Goal: Communication & Community: Ask a question

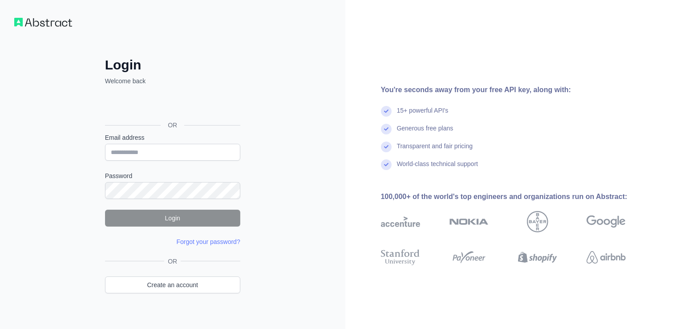
click at [219, 107] on div "Login dengan Google. Dibuka di tab baru" at bounding box center [172, 105] width 134 height 20
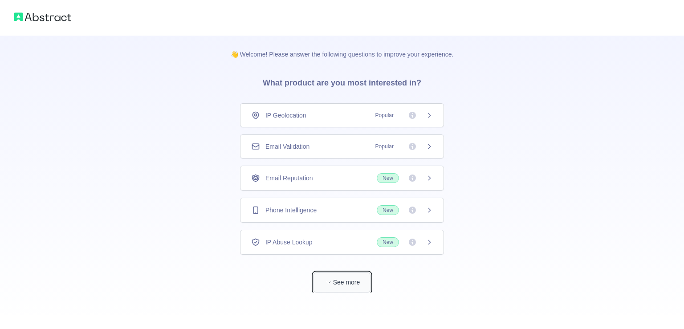
click at [341, 279] on button "See more" at bounding box center [341, 282] width 57 height 20
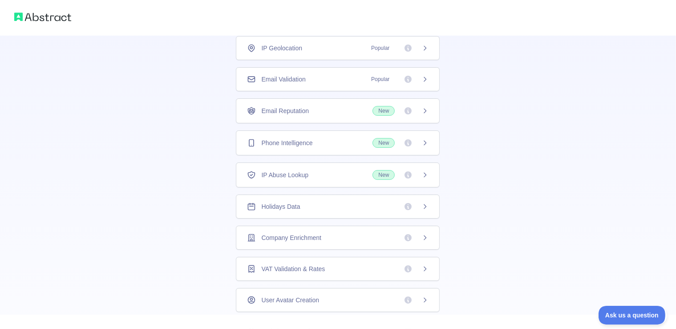
scroll to position [49, 0]
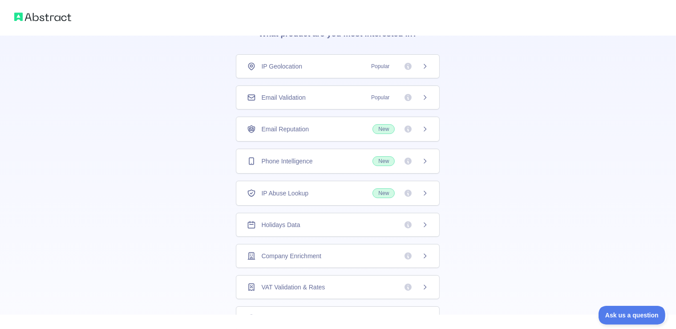
click at [344, 158] on div "Phone Intelligence New" at bounding box center [338, 161] width 182 height 10
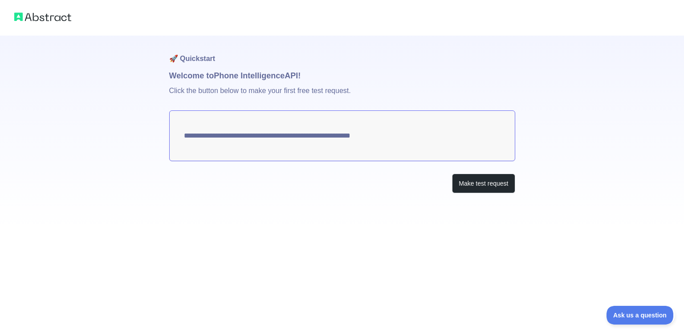
drag, startPoint x: 157, startPoint y: 138, endPoint x: 219, endPoint y: 146, distance: 63.3
click at [219, 146] on div "**********" at bounding box center [342, 114] width 684 height 229
click at [478, 181] on button "Make test request" at bounding box center [483, 184] width 63 height 20
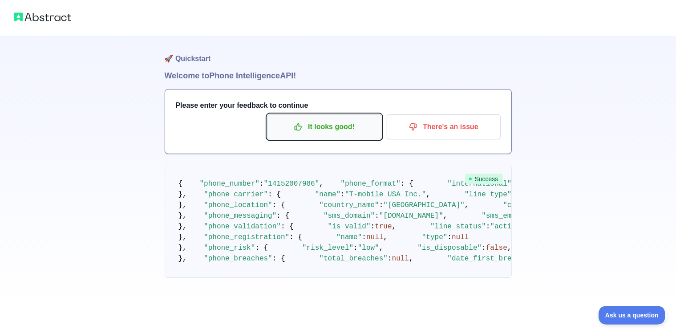
click at [332, 127] on p "It looks good!" at bounding box center [324, 126] width 101 height 15
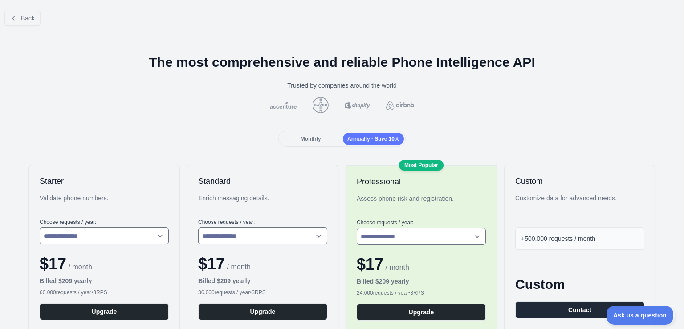
click at [323, 138] on div "Monthly" at bounding box center [310, 139] width 61 height 12
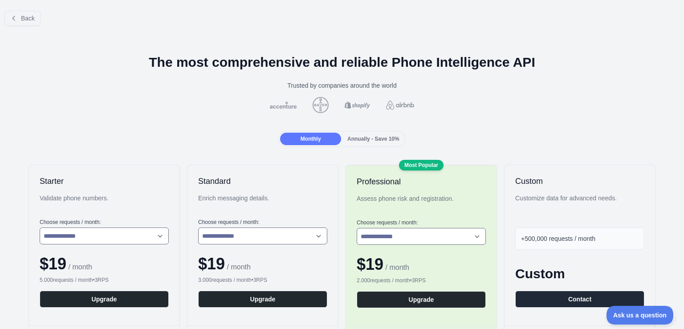
click at [350, 138] on span "Annually - Save 10%" at bounding box center [373, 139] width 52 height 6
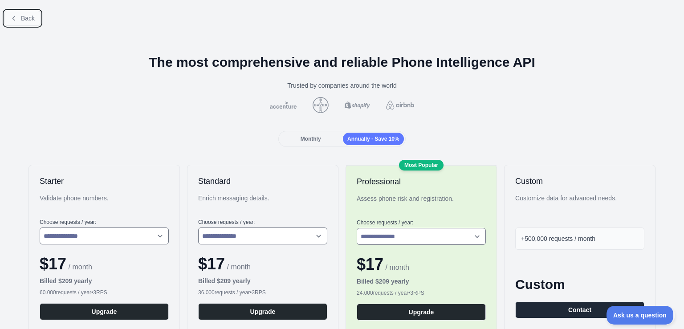
click at [27, 17] on span "Back" at bounding box center [28, 18] width 14 height 7
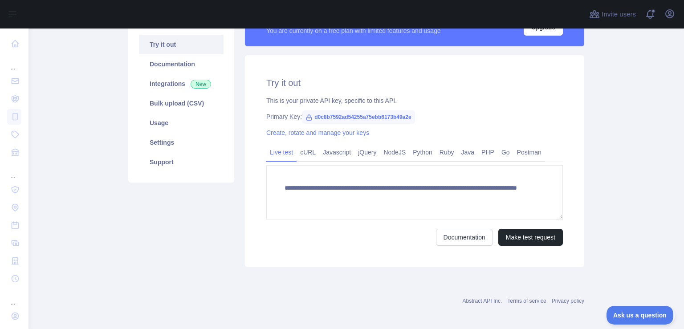
scroll to position [92, 0]
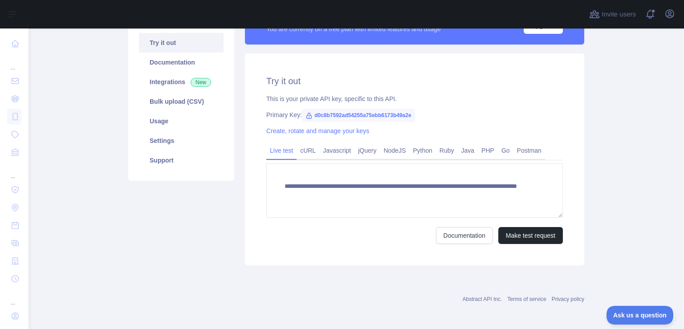
click at [376, 113] on span "d0c8b7592ad54255a75ebb6173b49a2e" at bounding box center [358, 115] width 113 height 13
copy span "d0c8b7592ad54255a75ebb6173b49a2e"
click at [478, 149] on link "PHP" at bounding box center [488, 150] width 20 height 14
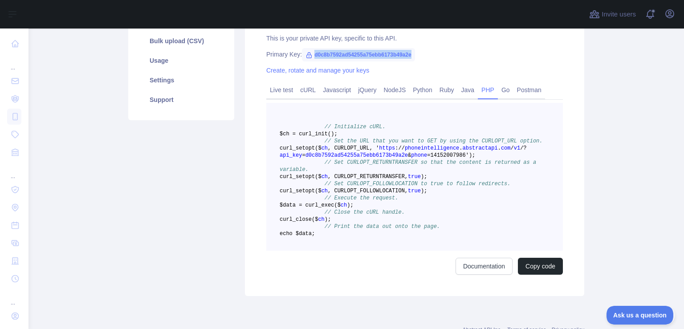
scroll to position [173, 0]
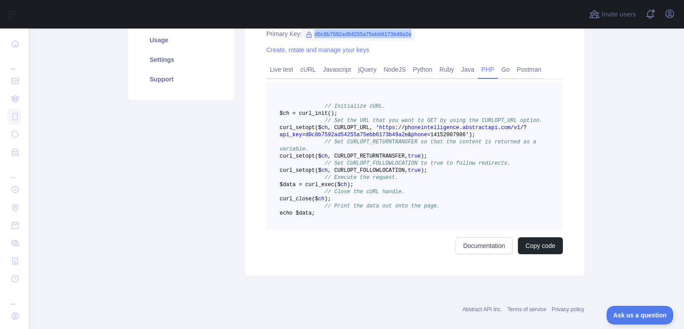
drag, startPoint x: 357, startPoint y: 251, endPoint x: 316, endPoint y: 115, distance: 142.6
click at [316, 115] on pre "// Initialize cURL. $ch = curl _init() ; // Set the URL that you want to GET by…" at bounding box center [414, 156] width 296 height 148
copy code "$ch = curl _init() ; // Set the URL that you want to GET by using the CURLOPT_U…"
click at [440, 207] on pre "// Initialize cURL. $ch = curl _init() ; // Set the URL that you want to GET by…" at bounding box center [414, 156] width 296 height 148
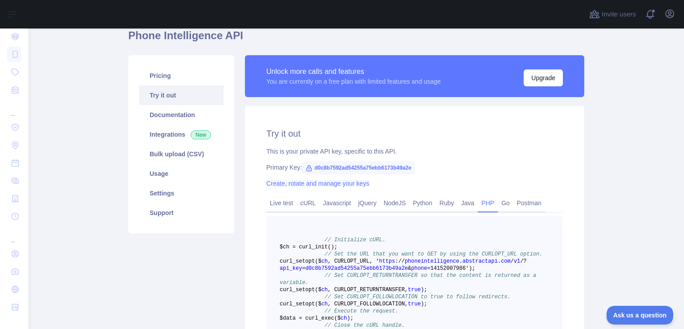
scroll to position [115, 0]
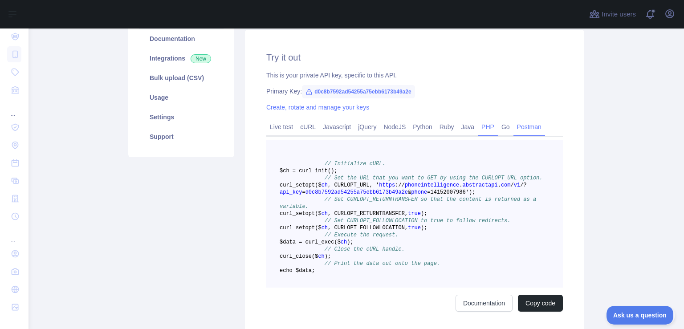
click at [514, 126] on link "Postman" at bounding box center [529, 127] width 32 height 14
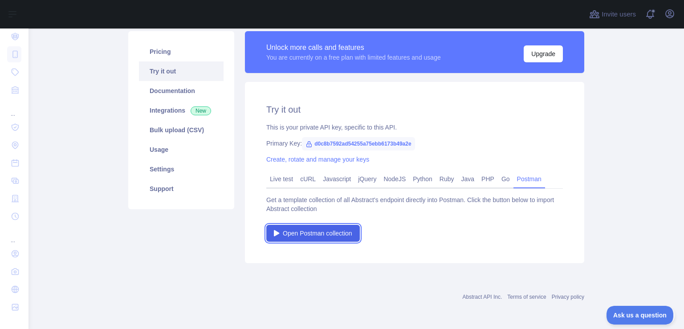
click at [328, 231] on span "Open Postman collection" at bounding box center [317, 233] width 69 height 9
click at [478, 180] on link "PHP" at bounding box center [488, 179] width 20 height 14
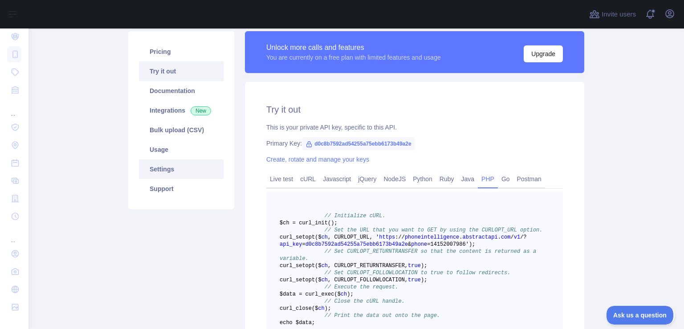
click at [198, 173] on link "Settings" at bounding box center [181, 169] width 85 height 20
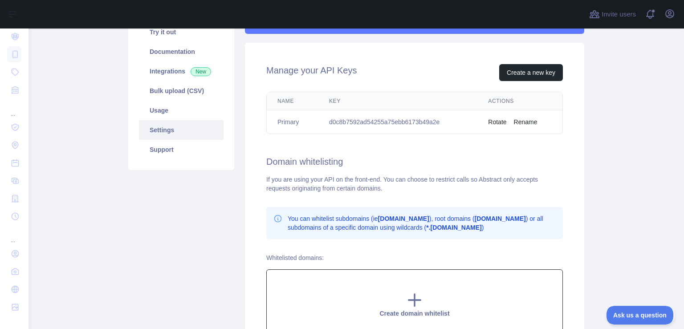
scroll to position [26, 0]
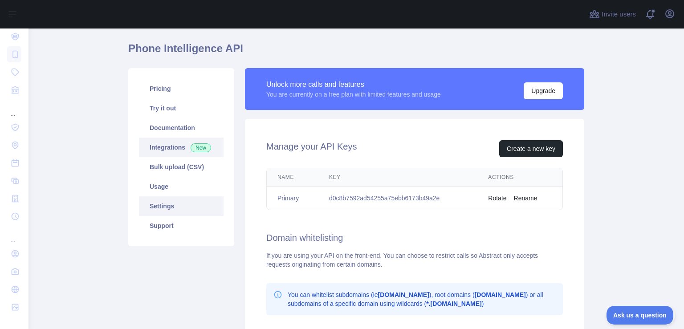
click at [184, 150] on link "Integrations New" at bounding box center [181, 148] width 85 height 20
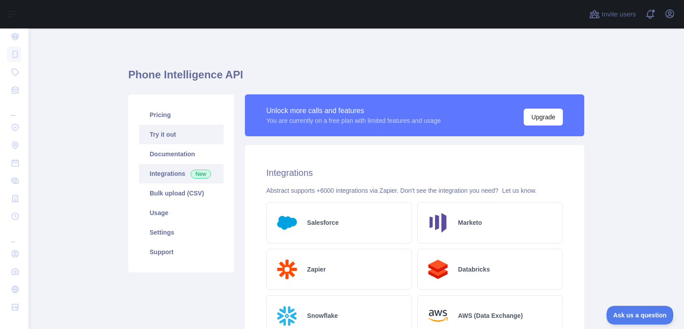
click at [163, 132] on link "Try it out" at bounding box center [181, 135] width 85 height 20
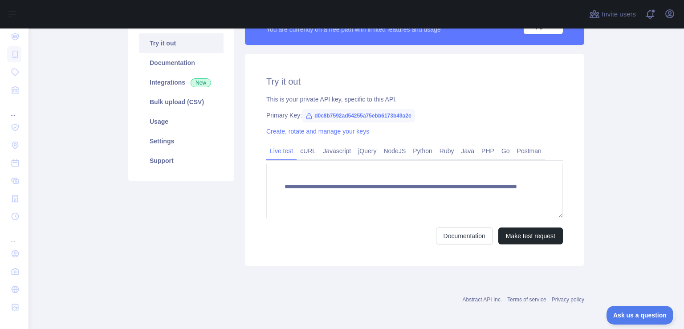
scroll to position [92, 0]
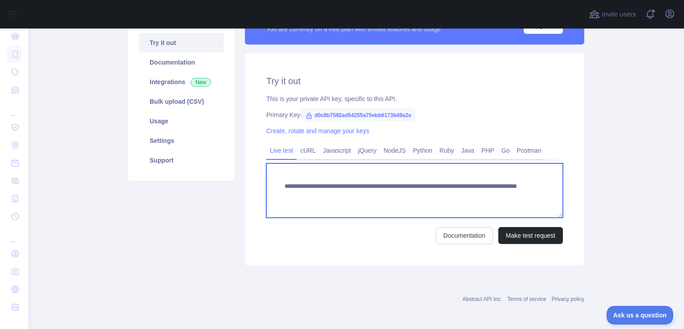
drag, startPoint x: 480, startPoint y: 196, endPoint x: 292, endPoint y: 189, distance: 187.5
click at [292, 189] on textarea "**********" at bounding box center [414, 190] width 296 height 54
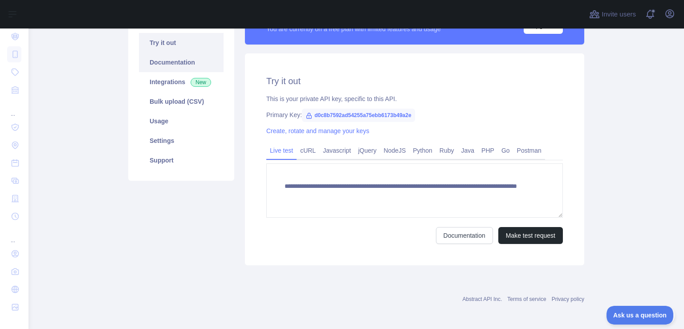
click at [149, 61] on link "Documentation" at bounding box center [181, 63] width 85 height 20
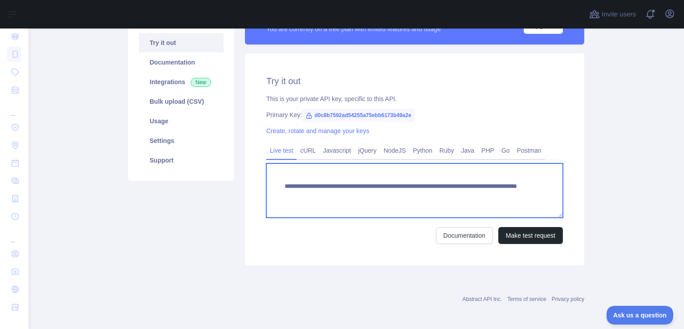
click at [373, 196] on textarea "**********" at bounding box center [414, 190] width 296 height 54
drag, startPoint x: 482, startPoint y: 195, endPoint x: 278, endPoint y: 203, distance: 203.6
click at [278, 203] on textarea "**********" at bounding box center [414, 190] width 296 height 54
click at [415, 202] on textarea "**********" at bounding box center [414, 190] width 296 height 54
click at [307, 197] on textarea "**********" at bounding box center [414, 190] width 296 height 54
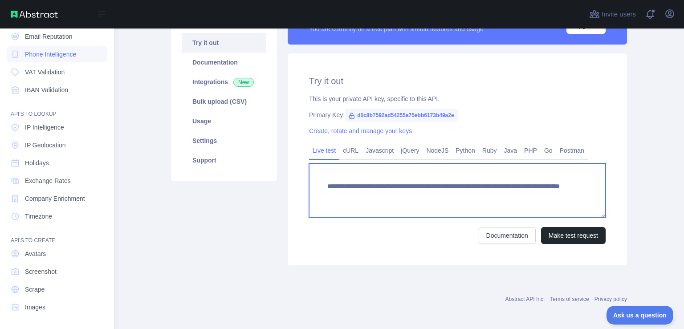
scroll to position [0, 0]
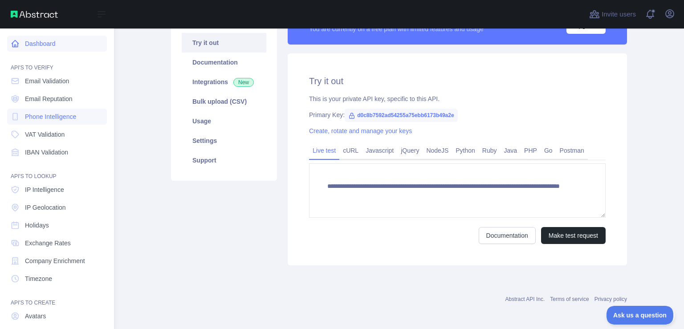
click at [67, 45] on link "Dashboard" at bounding box center [57, 44] width 100 height 16
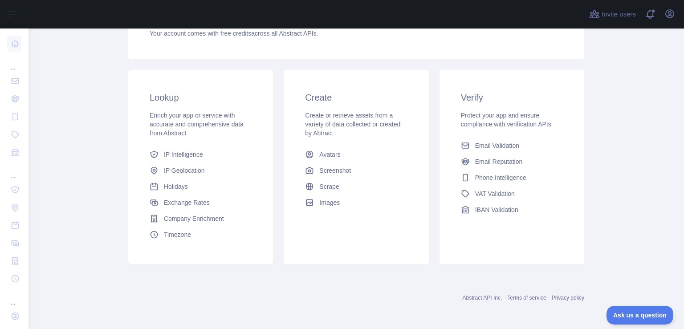
scroll to position [114, 0]
click at [503, 146] on span "Email Validation" at bounding box center [497, 145] width 44 height 9
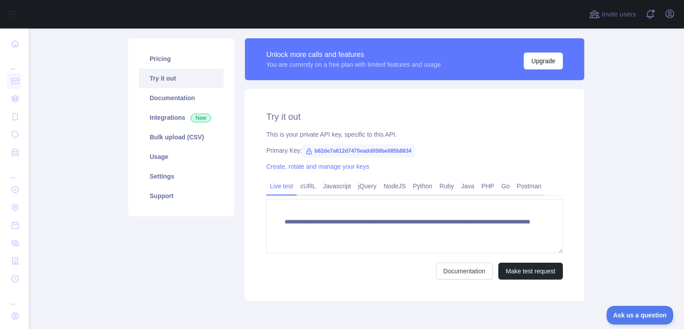
scroll to position [92, 0]
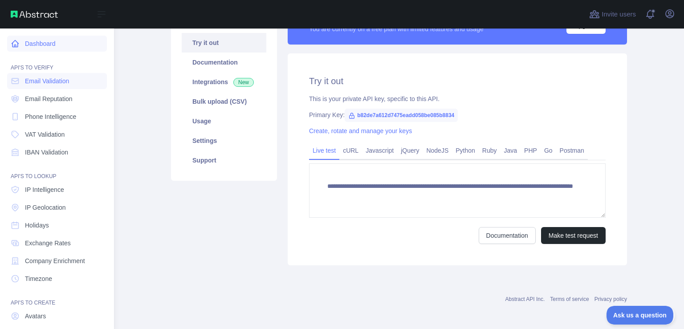
click at [44, 44] on link "Dashboard" at bounding box center [57, 44] width 100 height 16
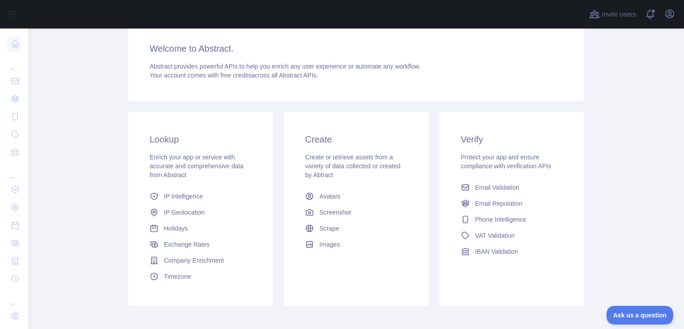
scroll to position [114, 0]
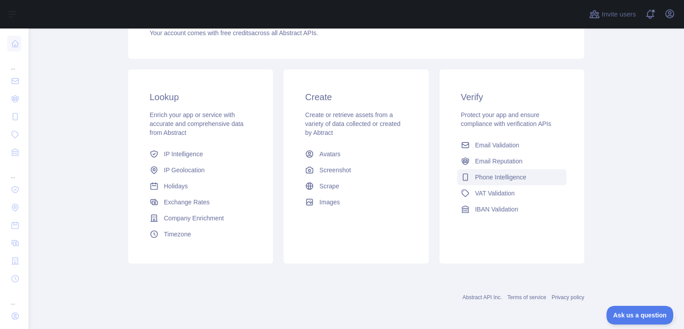
click at [482, 181] on span "Phone Intelligence" at bounding box center [500, 177] width 51 height 9
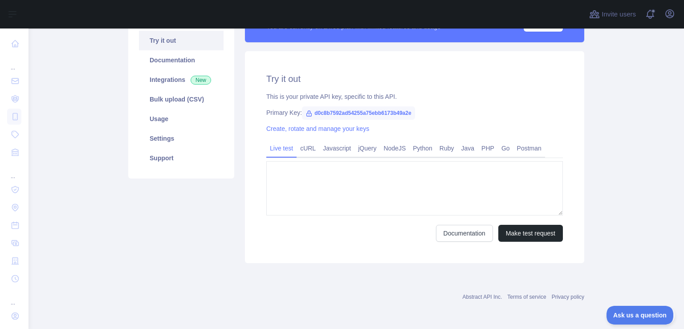
type textarea "**********"
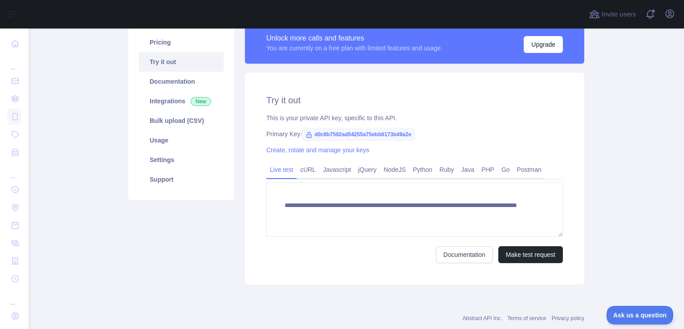
scroll to position [92, 0]
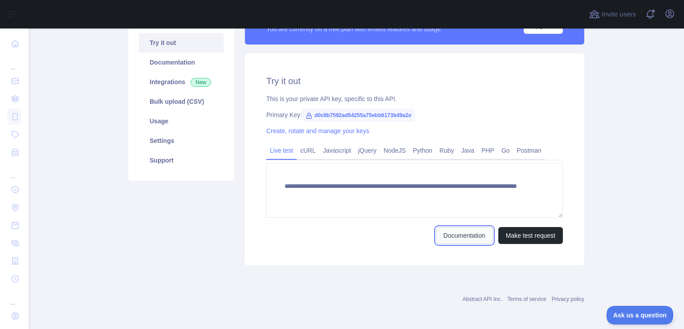
click at [464, 232] on link "Documentation" at bounding box center [464, 235] width 57 height 17
click at [190, 147] on link "Settings" at bounding box center [181, 141] width 85 height 20
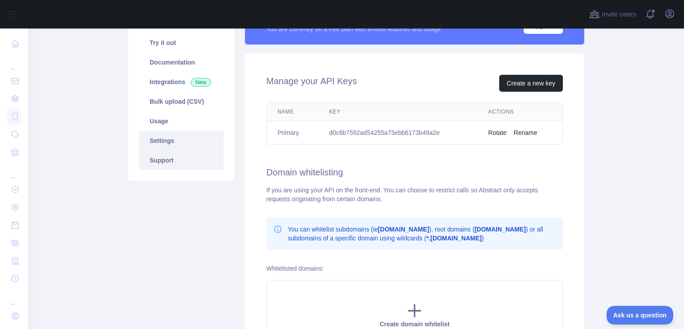
click at [179, 161] on link "Support" at bounding box center [181, 160] width 85 height 20
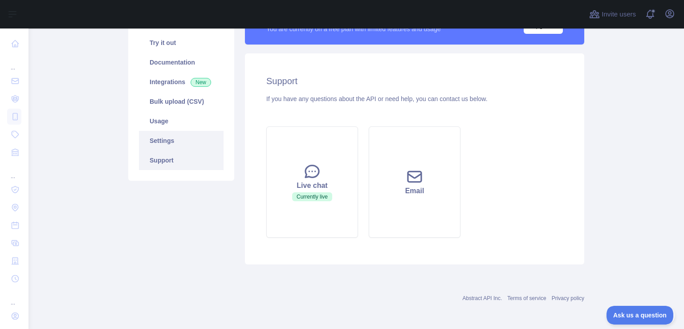
click at [175, 143] on link "Settings" at bounding box center [181, 141] width 85 height 20
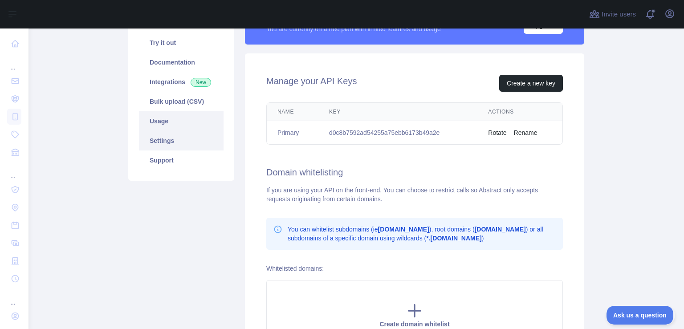
click at [170, 124] on link "Usage" at bounding box center [181, 121] width 85 height 20
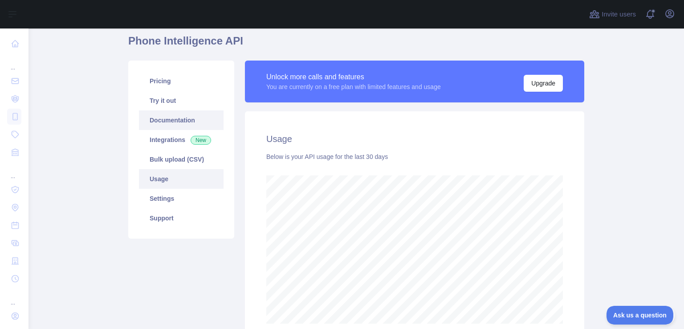
scroll to position [300, 648]
click at [175, 158] on link "Bulk upload (CSV)" at bounding box center [181, 160] width 85 height 20
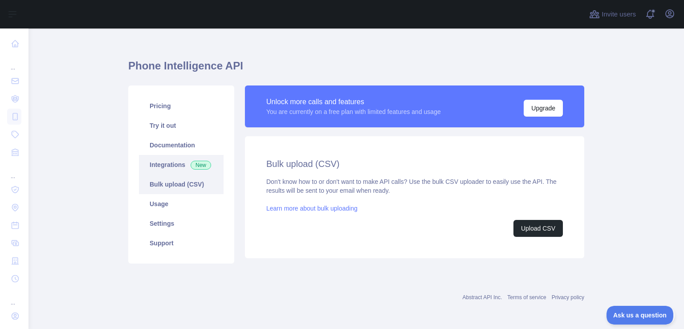
click at [174, 166] on link "Integrations New" at bounding box center [181, 165] width 85 height 20
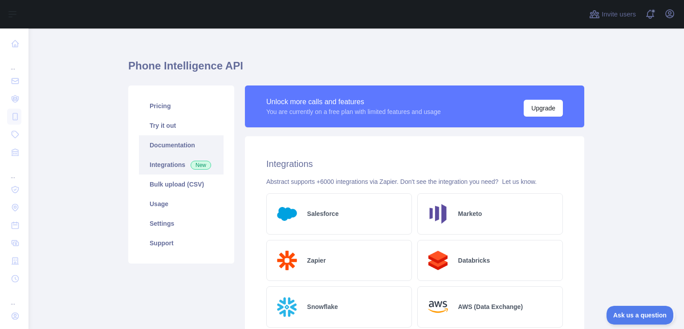
click at [169, 142] on link "Documentation" at bounding box center [181, 145] width 85 height 20
click at [178, 109] on link "Pricing" at bounding box center [181, 106] width 85 height 20
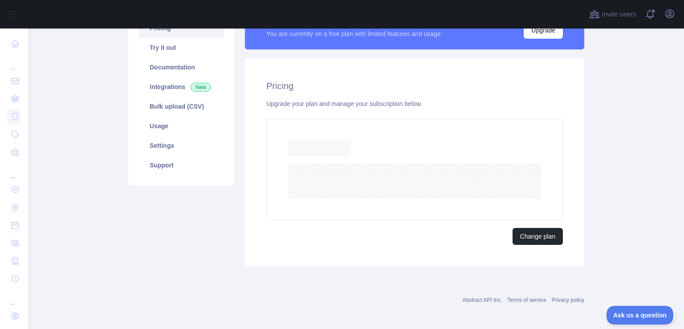
scroll to position [65, 0]
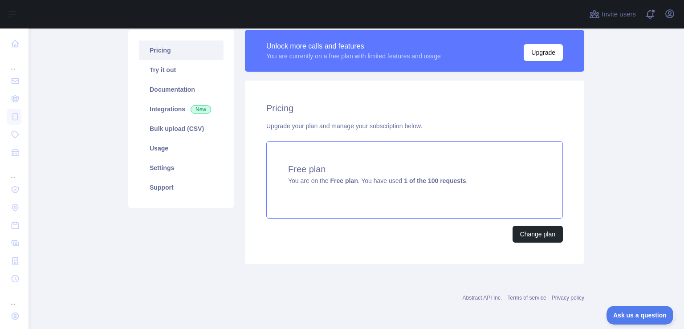
click at [375, 168] on h4 "Free plan" at bounding box center [414, 169] width 253 height 12
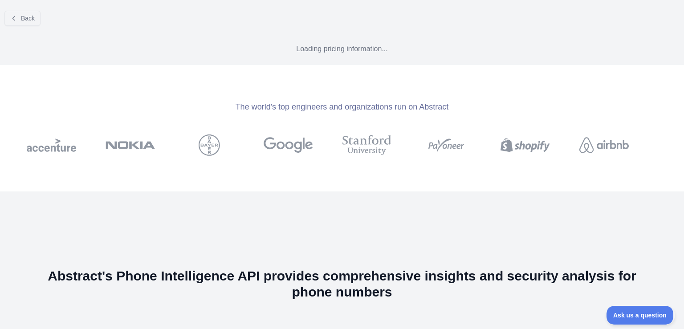
scroll to position [9, 0]
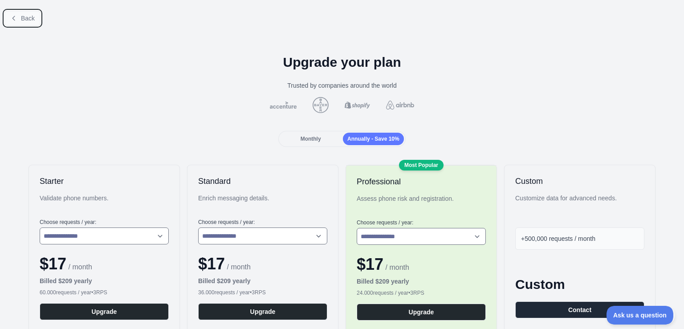
click at [33, 15] on span "Back" at bounding box center [28, 18] width 14 height 7
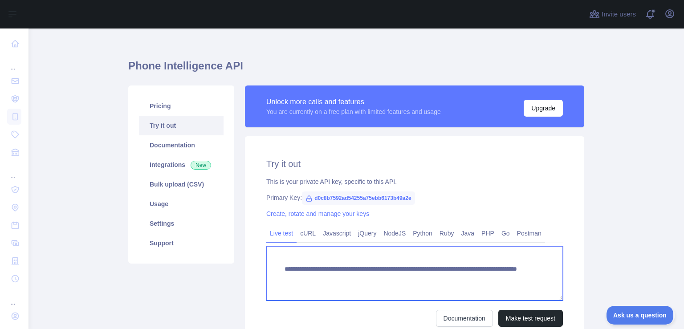
drag, startPoint x: 302, startPoint y: 268, endPoint x: 393, endPoint y: 269, distance: 91.2
click at [393, 269] on textarea "**********" at bounding box center [414, 273] width 296 height 54
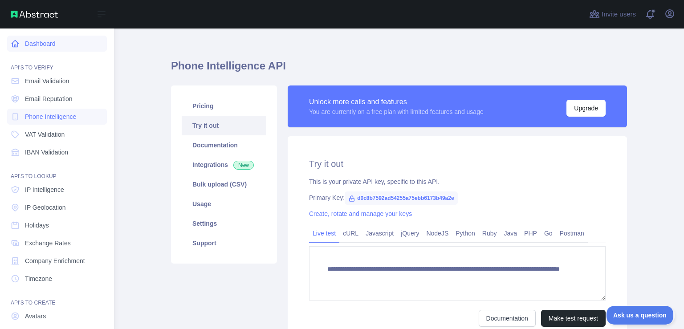
click at [55, 41] on link "Dashboard" at bounding box center [57, 44] width 100 height 16
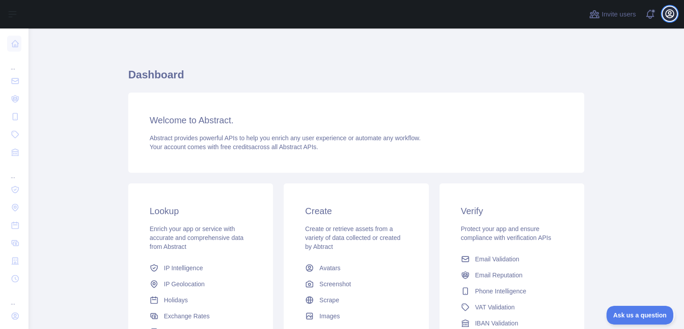
click at [673, 14] on icon "button" at bounding box center [669, 14] width 8 height 8
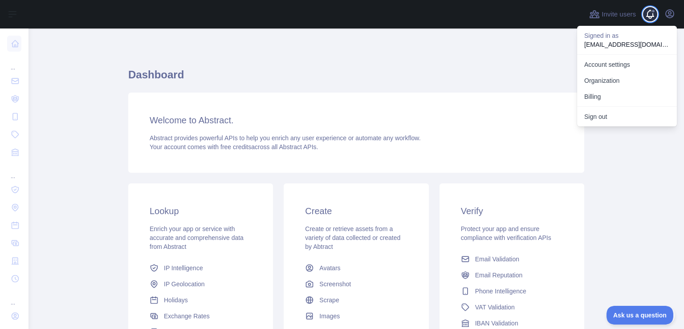
click at [650, 16] on span at bounding box center [653, 14] width 18 height 28
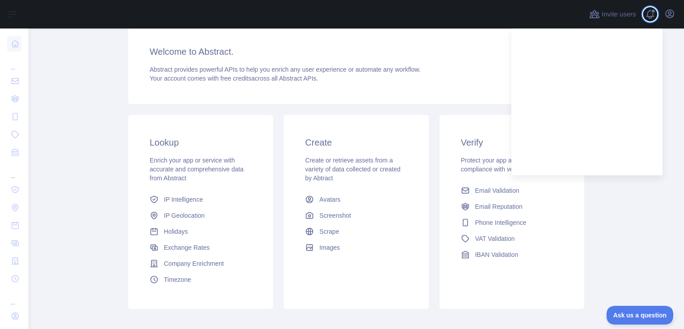
scroll to position [114, 0]
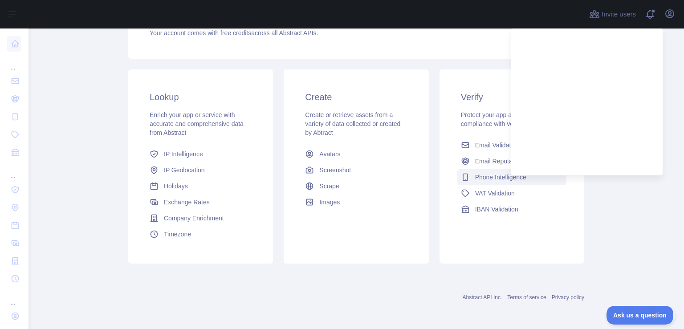
click at [483, 181] on link "Phone Intelligence" at bounding box center [511, 177] width 109 height 16
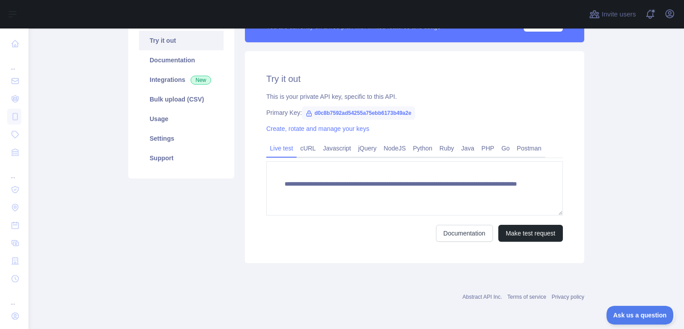
scroll to position [9, 0]
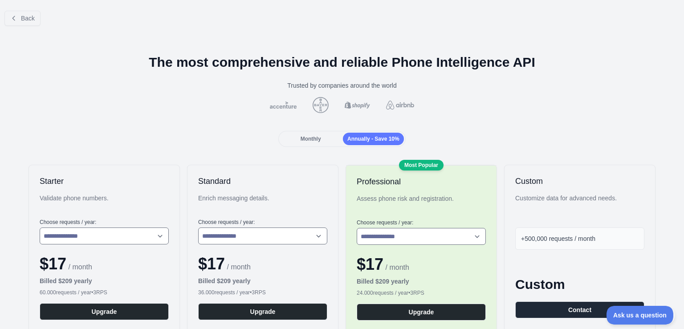
click at [305, 137] on span "Monthly" at bounding box center [310, 139] width 20 height 6
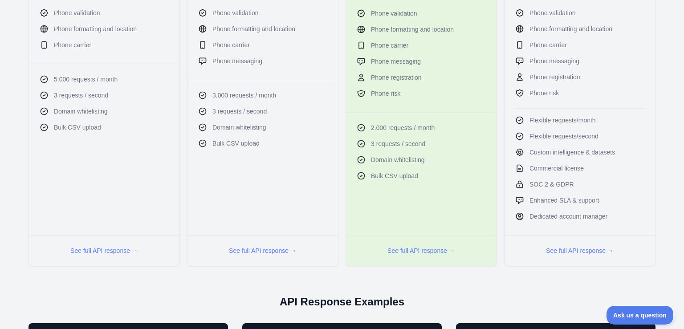
scroll to position [519, 0]
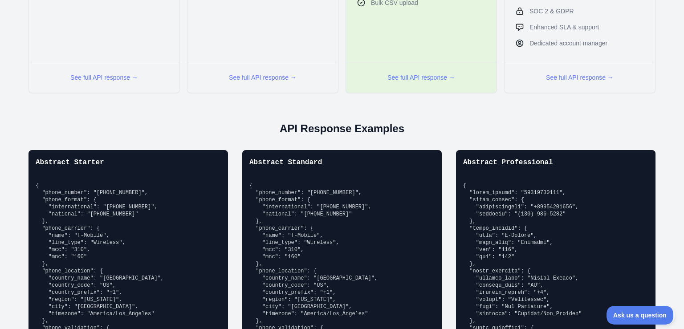
click at [423, 72] on div "See full API response →" at bounding box center [421, 77] width 150 height 31
click at [423, 73] on button "See full API response →" at bounding box center [421, 77] width 68 height 9
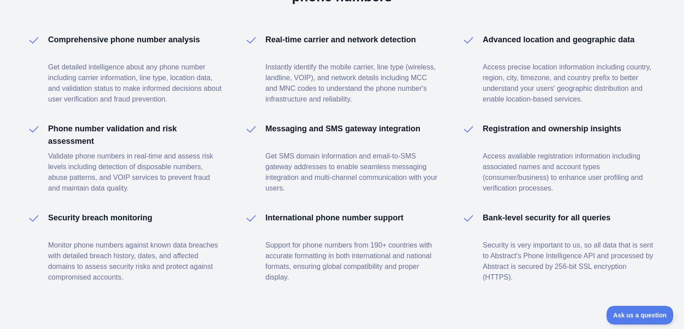
scroll to position [1343, 0]
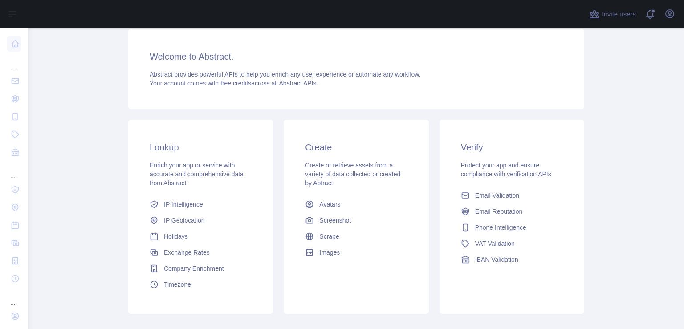
scroll to position [57, 0]
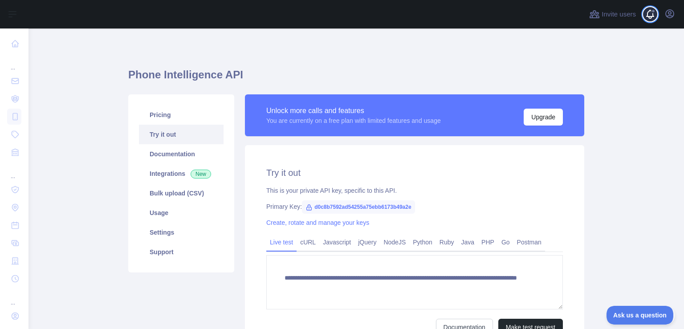
click at [654, 15] on span at bounding box center [653, 14] width 18 height 28
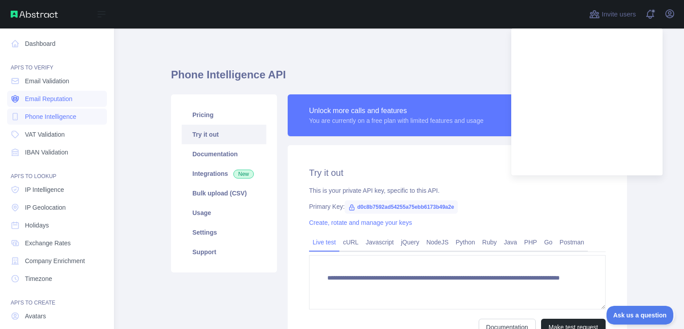
click at [53, 99] on span "Email Reputation" at bounding box center [49, 98] width 48 height 9
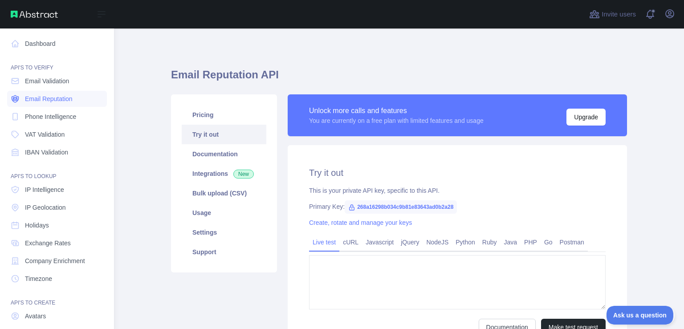
type textarea "**********"
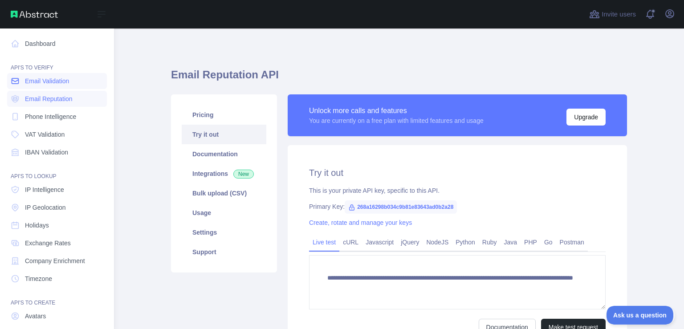
click at [54, 83] on span "Email Validation" at bounding box center [47, 81] width 44 height 9
click at [73, 40] on link "Dashboard" at bounding box center [57, 44] width 100 height 16
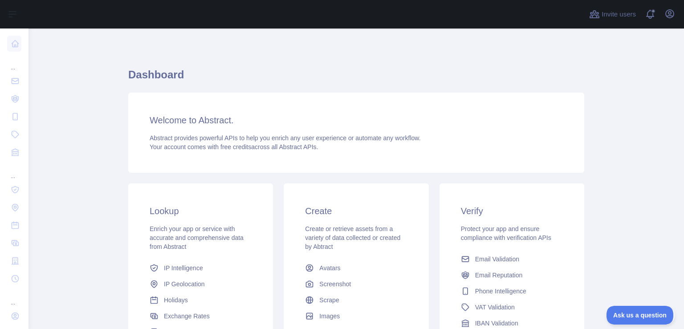
scroll to position [114, 0]
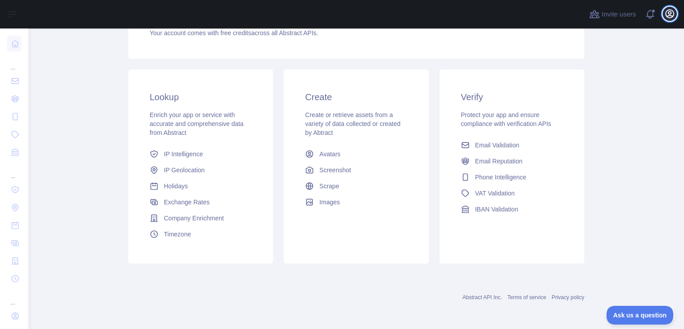
click at [670, 13] on icon "button" at bounding box center [669, 13] width 11 height 11
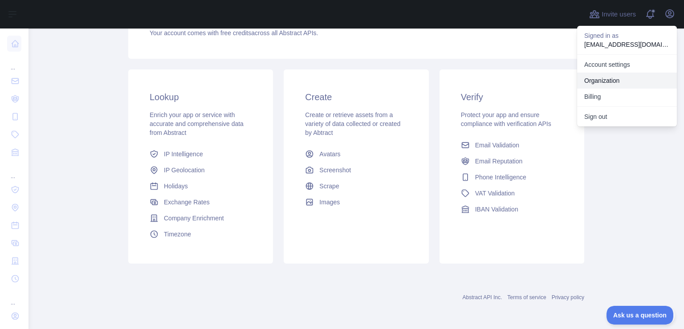
click at [623, 84] on link "Organization" at bounding box center [627, 81] width 100 height 16
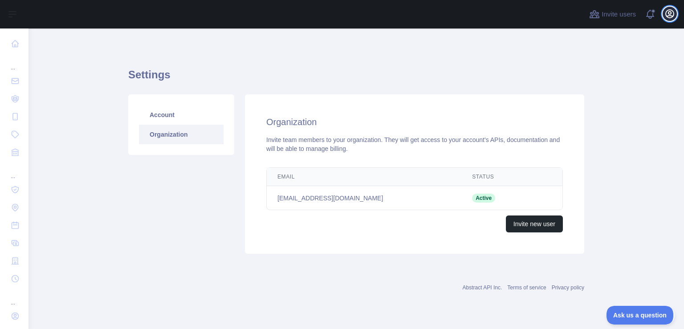
click at [672, 18] on icon "button" at bounding box center [669, 13] width 11 height 11
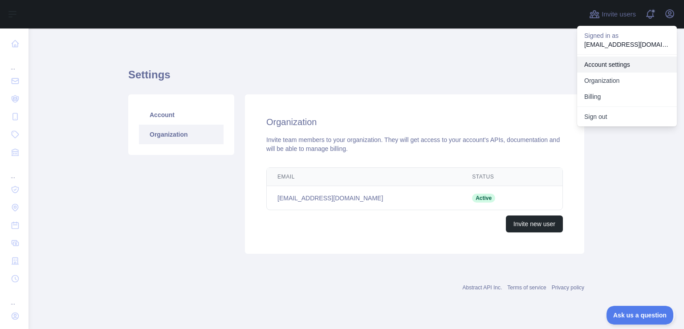
click at [622, 71] on link "Account settings" at bounding box center [627, 65] width 100 height 16
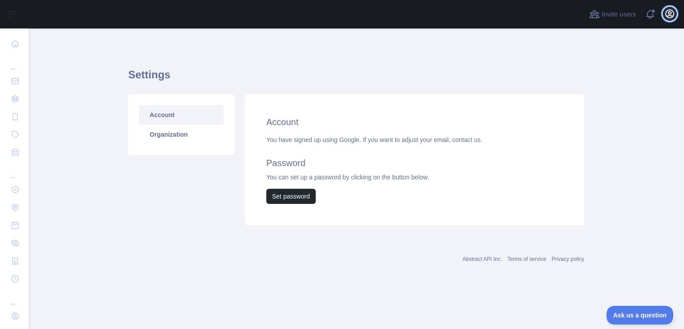
click at [671, 12] on icon "button" at bounding box center [669, 13] width 11 height 11
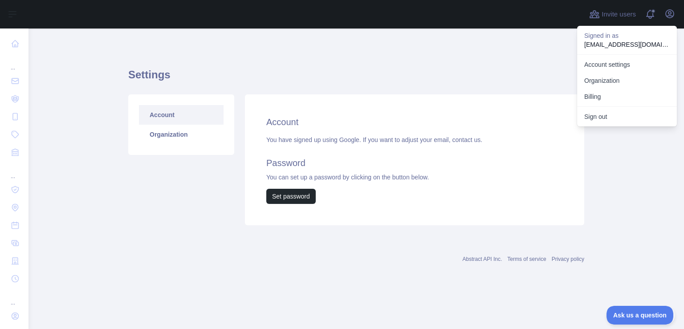
click at [623, 40] on p "nisbrow67@gmail.com" at bounding box center [626, 44] width 85 height 9
click at [649, 12] on span at bounding box center [653, 14] width 18 height 28
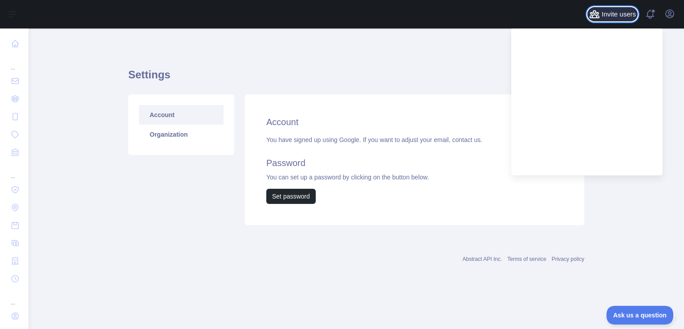
click at [608, 20] on button "Invite users" at bounding box center [612, 14] width 50 height 14
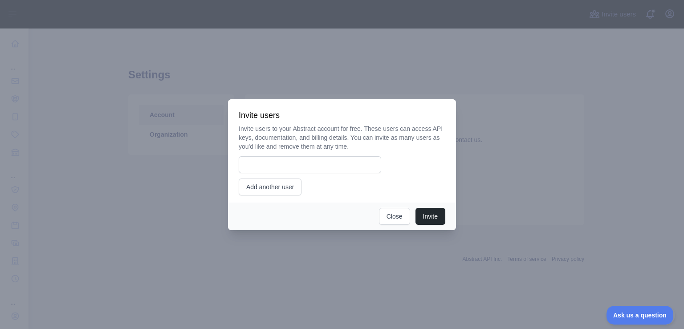
click at [522, 96] on div at bounding box center [342, 164] width 684 height 329
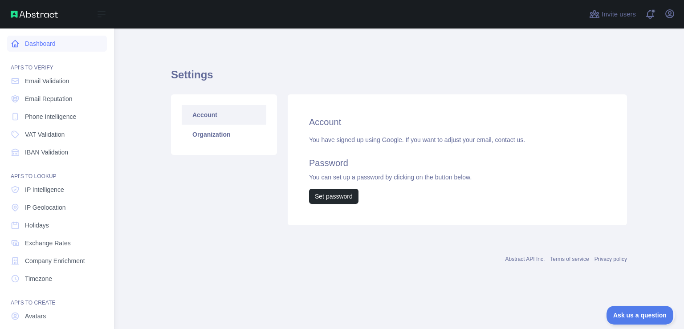
click at [20, 44] on link "Dashboard" at bounding box center [57, 44] width 100 height 16
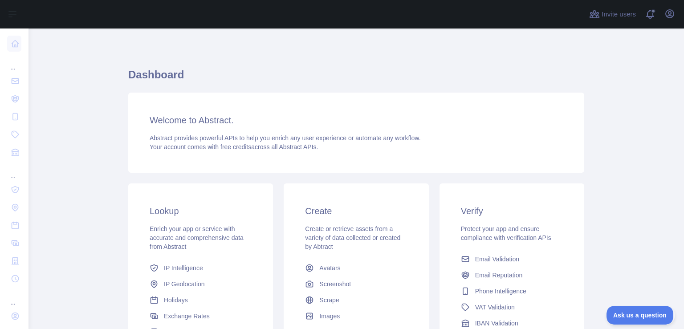
scroll to position [114, 0]
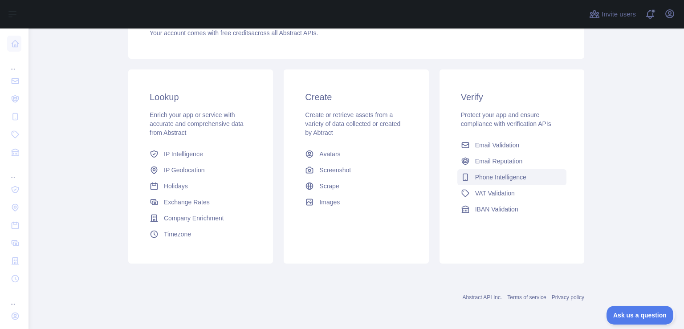
click at [493, 183] on link "Phone Intelligence" at bounding box center [511, 177] width 109 height 16
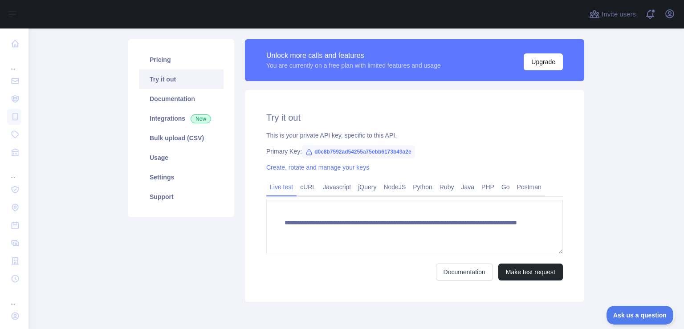
scroll to position [67, 0]
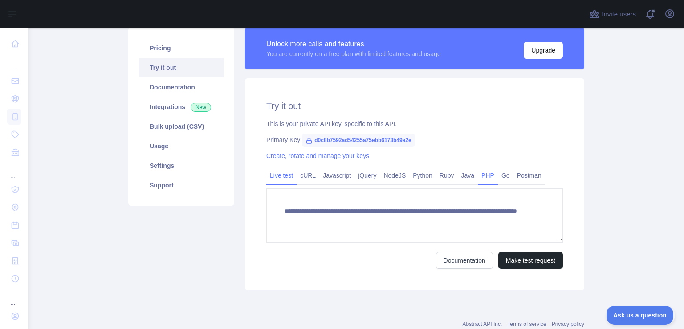
click at [478, 175] on link "PHP" at bounding box center [488, 175] width 20 height 14
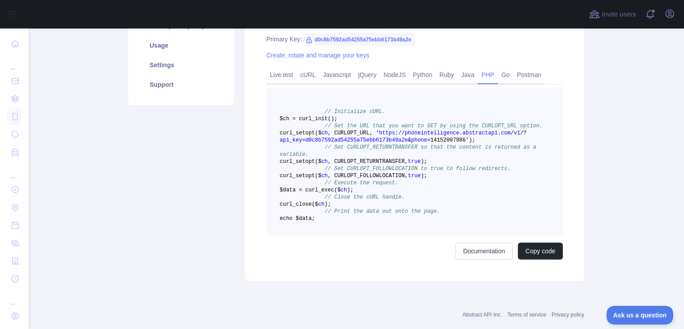
scroll to position [182, 0]
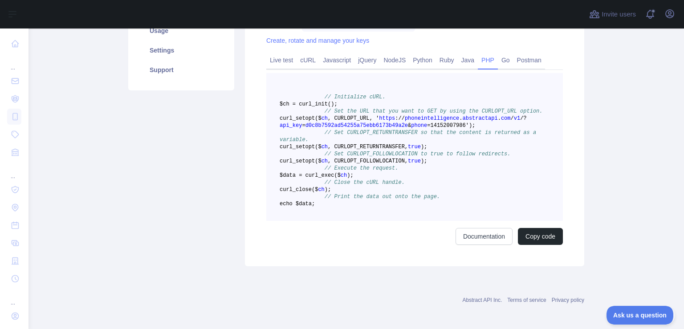
click at [444, 122] on span "phoneintelligence" at bounding box center [432, 118] width 54 height 6
copy span "phoneintelligence"
click at [453, 193] on pre "// Initialize cURL. $ch = curl _init() ; // Set the URL that you want to GET by…" at bounding box center [414, 147] width 296 height 148
click at [544, 245] on button "Copy code" at bounding box center [540, 236] width 45 height 17
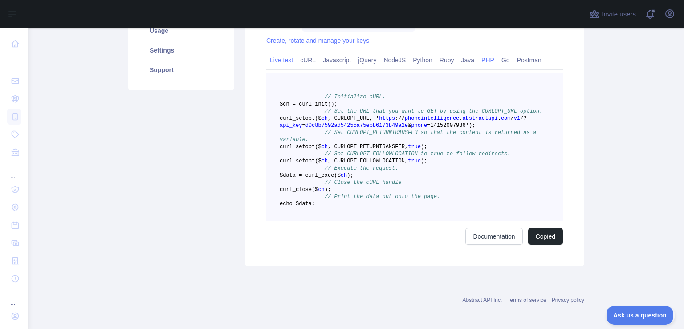
click at [288, 58] on link "Live test" at bounding box center [281, 60] width 30 height 14
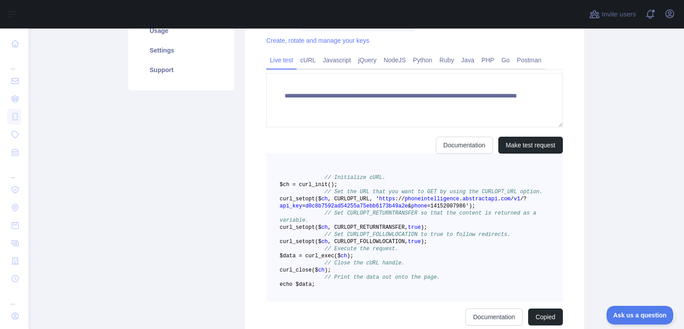
scroll to position [92, 0]
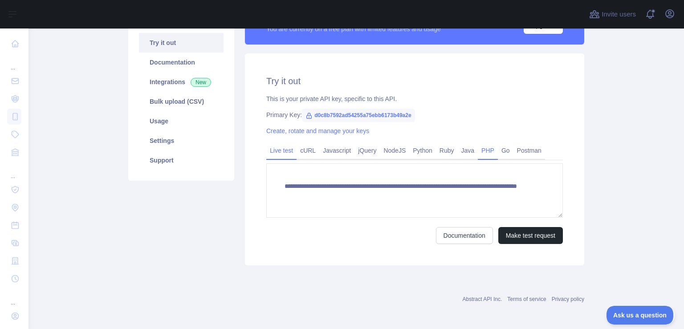
click at [478, 152] on link "PHP" at bounding box center [488, 150] width 20 height 14
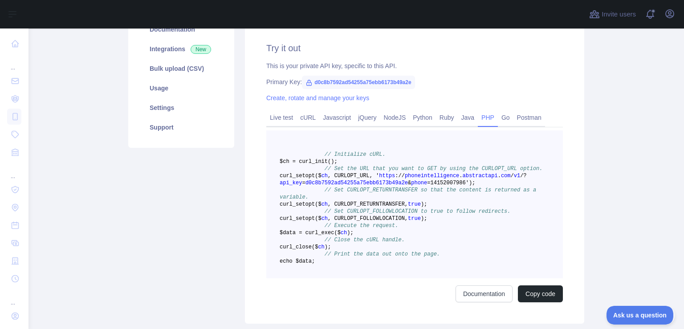
scroll to position [150, 0]
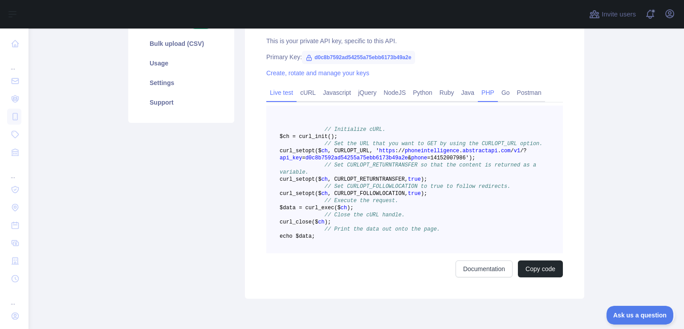
click at [269, 91] on link "Live test" at bounding box center [281, 92] width 30 height 14
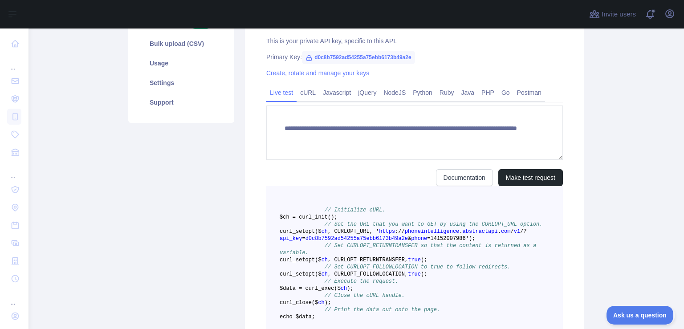
scroll to position [92, 0]
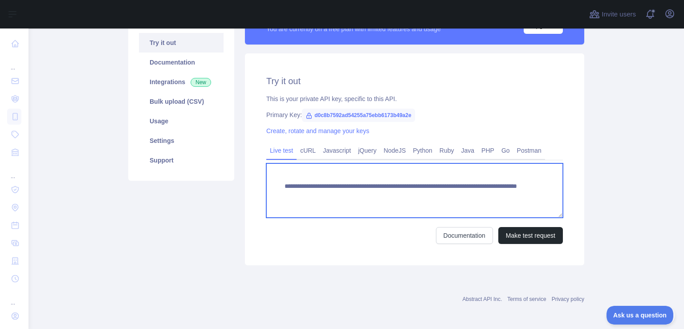
click at [458, 194] on textarea "**********" at bounding box center [414, 190] width 296 height 54
paste textarea
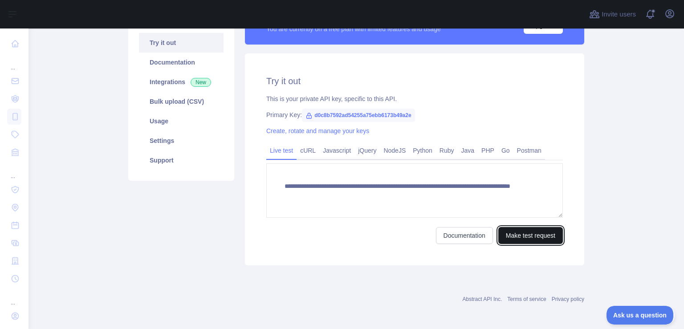
click at [515, 232] on button "Make test request" at bounding box center [530, 235] width 65 height 17
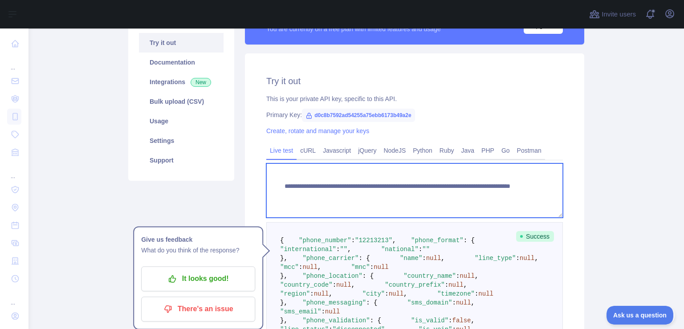
click at [451, 196] on textarea "**********" at bounding box center [414, 190] width 296 height 54
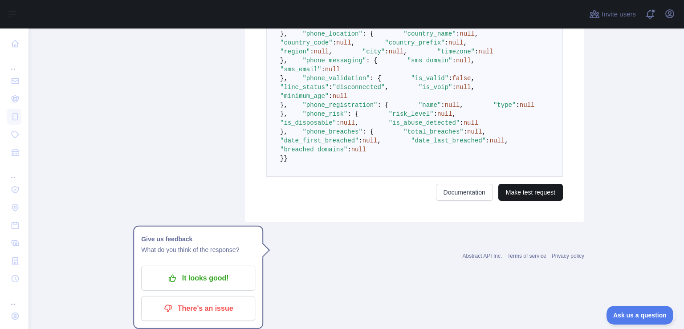
type textarea "**********"
click at [529, 201] on button "Make test request" at bounding box center [530, 192] width 65 height 17
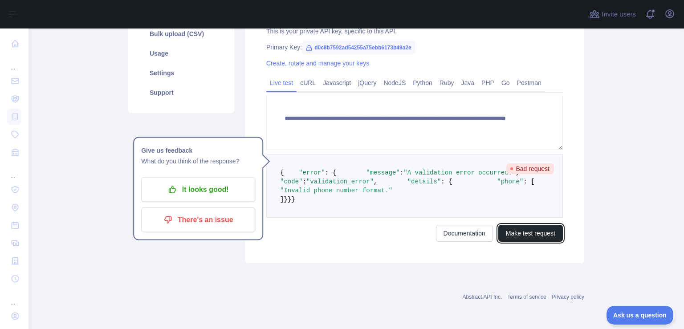
scroll to position [188, 0]
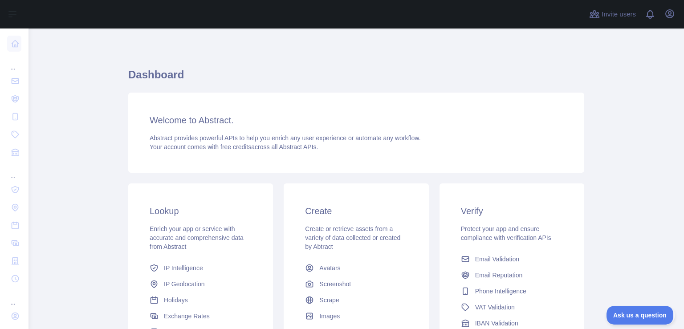
scroll to position [114, 0]
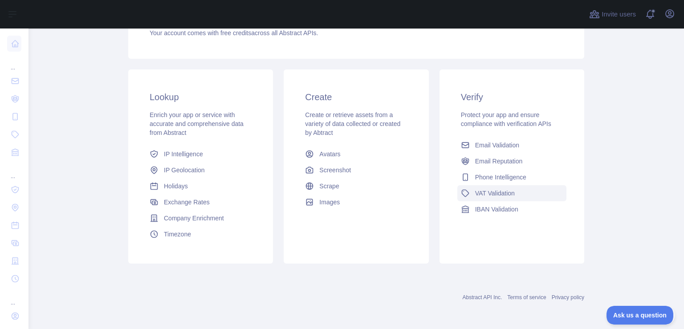
click at [495, 192] on span "VAT Validation" at bounding box center [495, 193] width 40 height 9
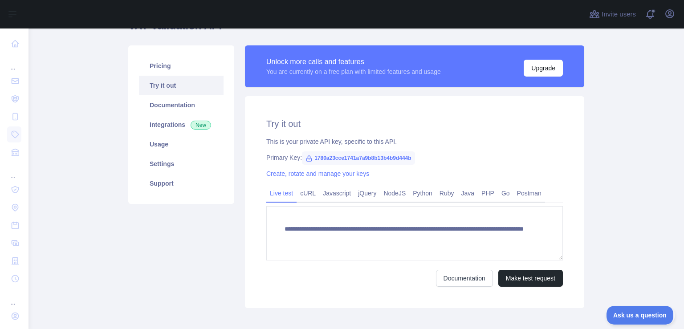
scroll to position [92, 0]
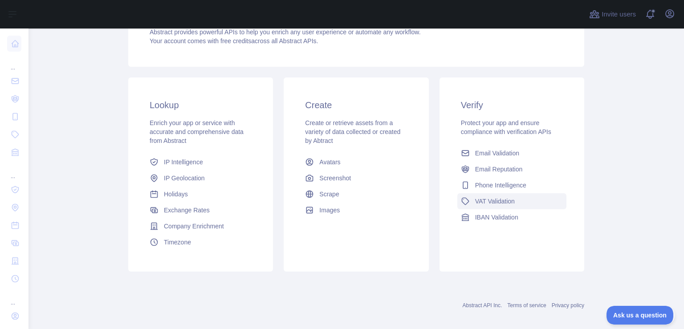
scroll to position [114, 0]
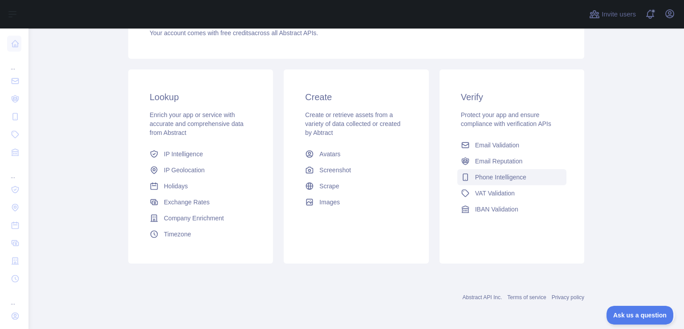
click at [499, 180] on span "Phone Intelligence" at bounding box center [500, 177] width 51 height 9
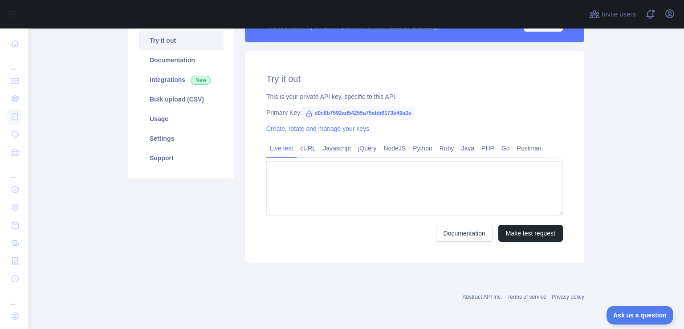
type textarea "**********"
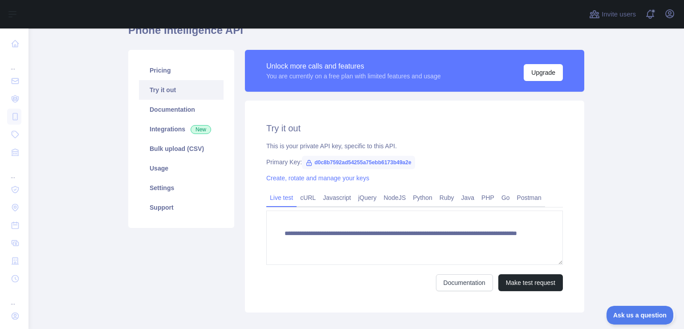
scroll to position [67, 0]
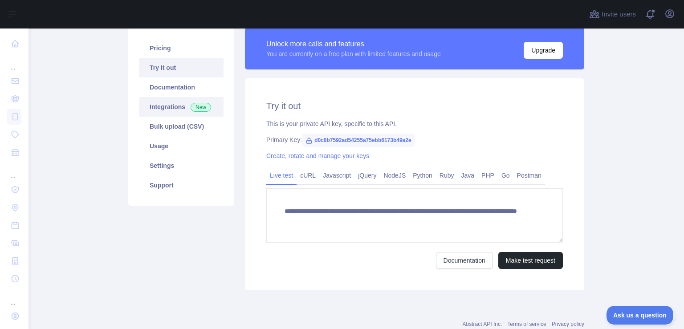
click at [171, 109] on link "Integrations New" at bounding box center [181, 107] width 85 height 20
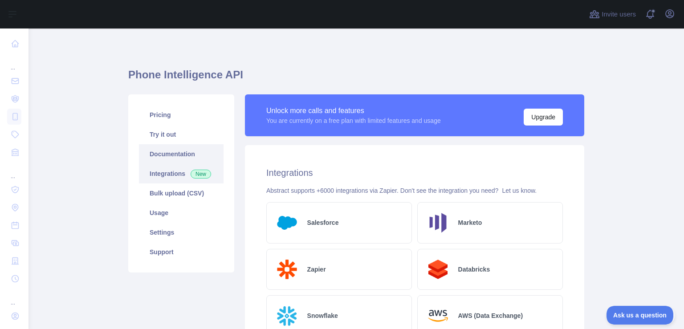
click at [179, 154] on link "Documentation" at bounding box center [181, 154] width 85 height 20
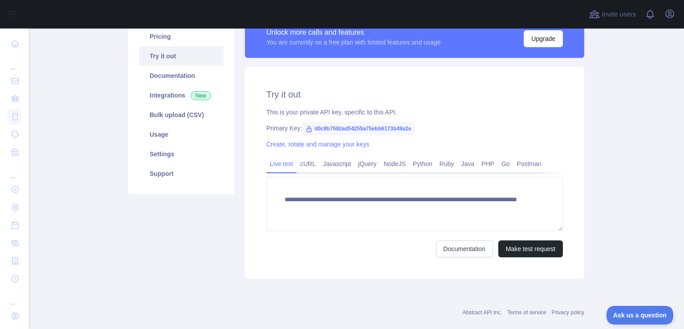
scroll to position [92, 0]
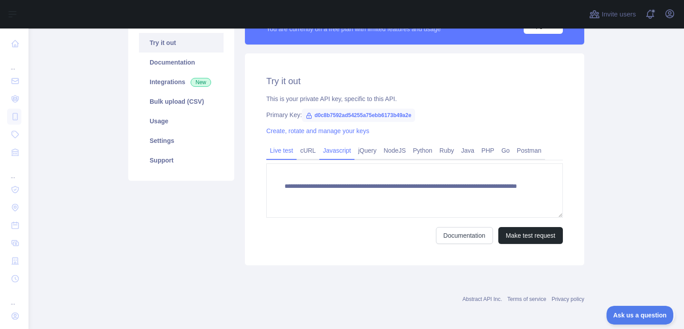
drag, startPoint x: 306, startPoint y: 147, endPoint x: 328, endPoint y: 152, distance: 23.3
click at [305, 147] on link "cURL" at bounding box center [307, 150] width 23 height 14
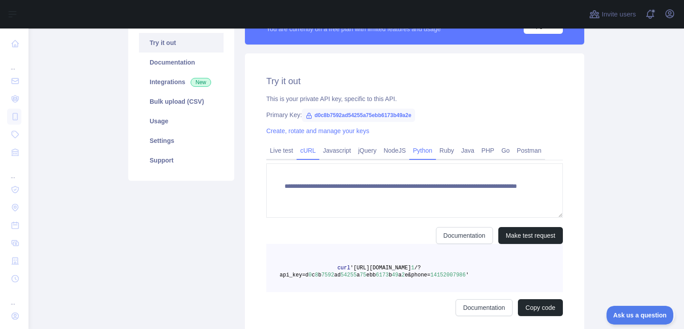
scroll to position [85, 0]
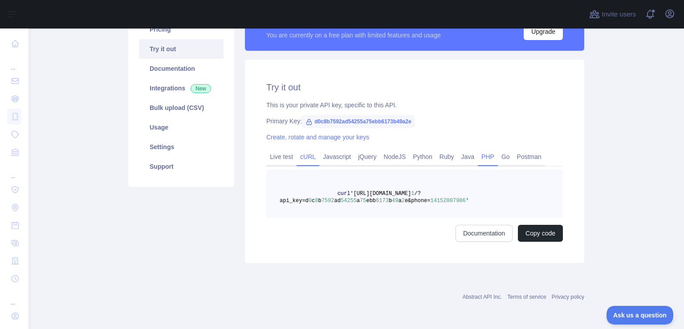
click at [478, 155] on link "PHP" at bounding box center [488, 157] width 20 height 14
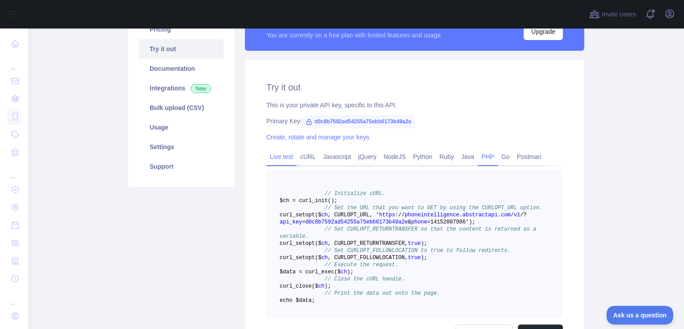
click at [286, 154] on link "Live test" at bounding box center [281, 157] width 30 height 14
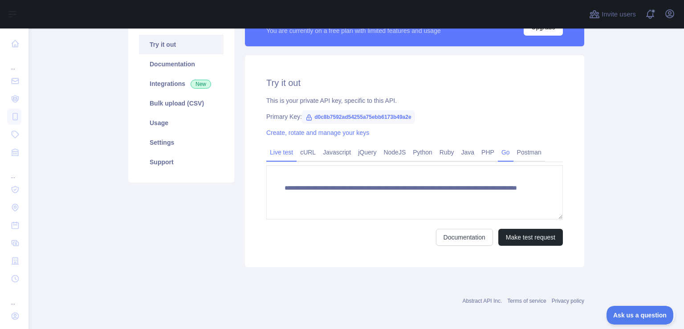
scroll to position [92, 0]
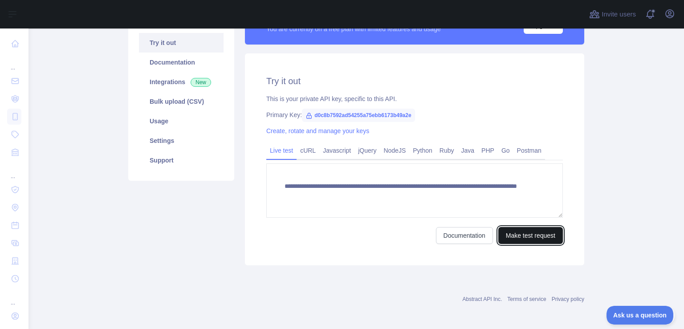
click at [526, 239] on button "Make test request" at bounding box center [530, 235] width 65 height 17
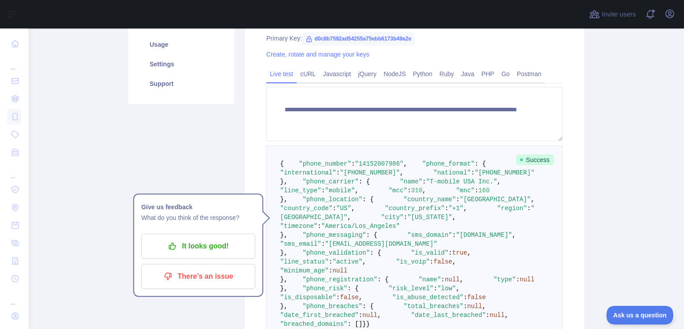
scroll to position [207, 0]
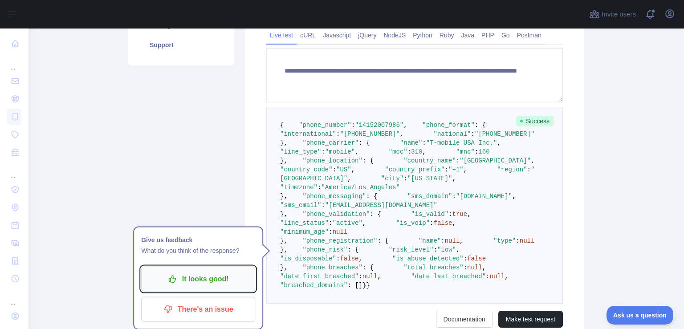
click at [227, 274] on p "It looks good!" at bounding box center [198, 278] width 101 height 15
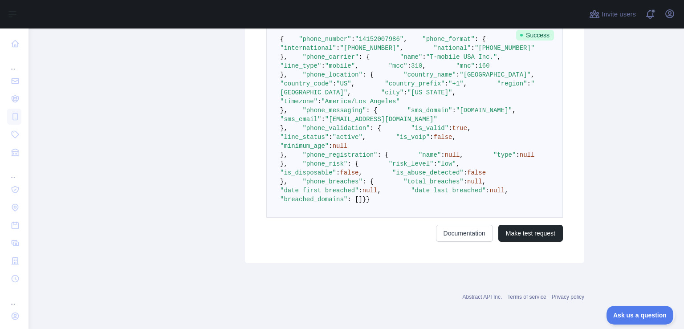
scroll to position [69, 0]
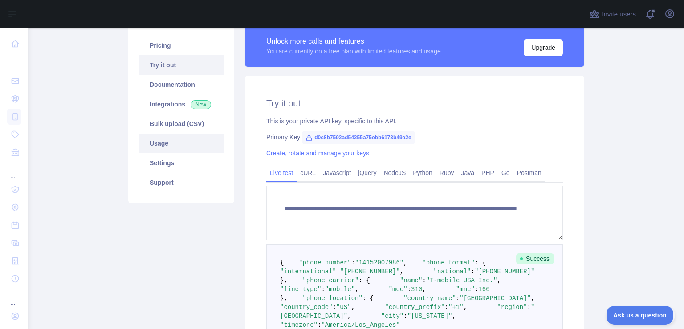
click at [159, 142] on link "Usage" at bounding box center [181, 144] width 85 height 20
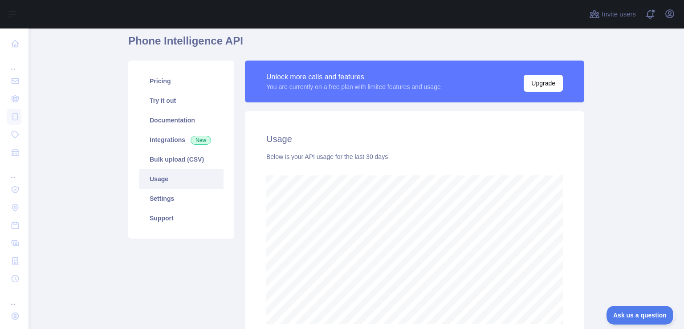
scroll to position [300, 648]
click at [179, 159] on link "Bulk upload (CSV)" at bounding box center [181, 160] width 85 height 20
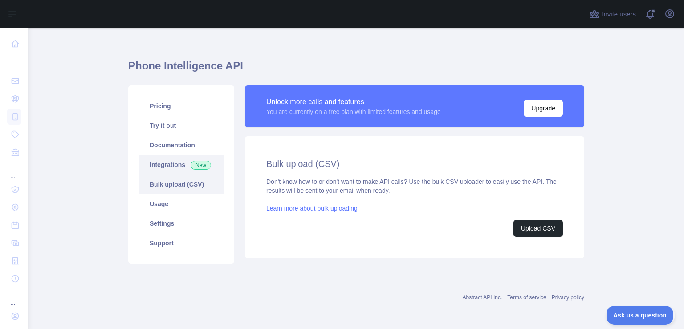
click at [161, 161] on link "Integrations New" at bounding box center [181, 165] width 85 height 20
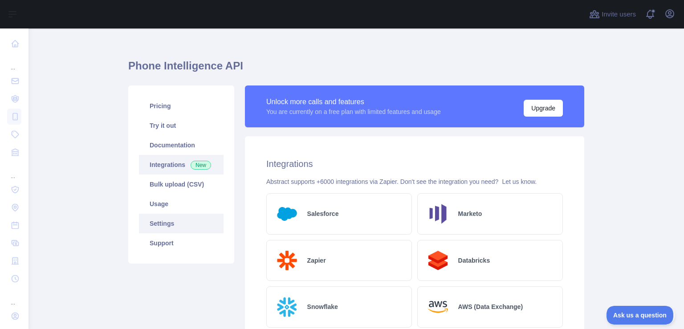
click at [170, 223] on link "Settings" at bounding box center [181, 224] width 85 height 20
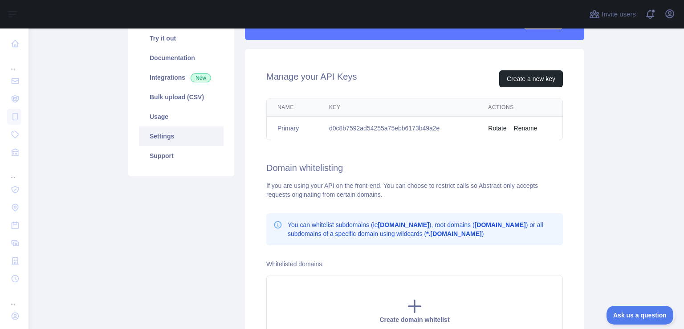
scroll to position [125, 0]
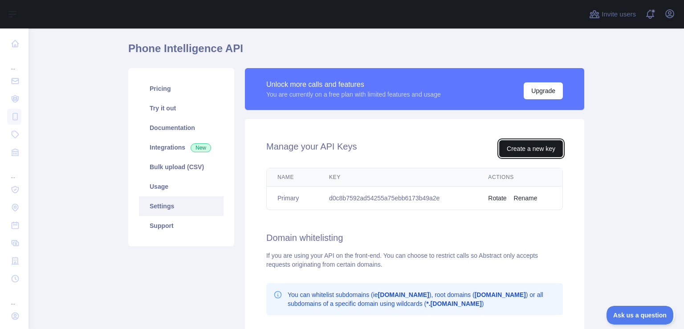
click at [519, 150] on button "Create a new key" at bounding box center [531, 148] width 64 height 17
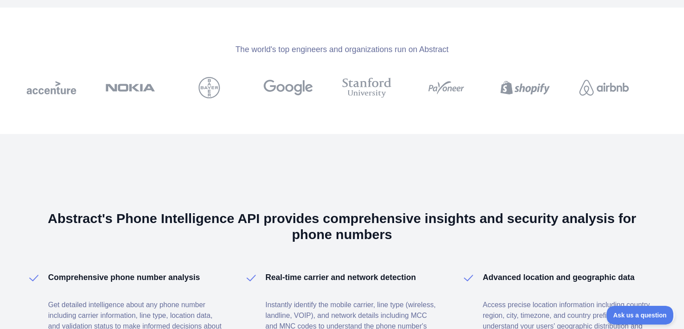
scroll to position [1353, 0]
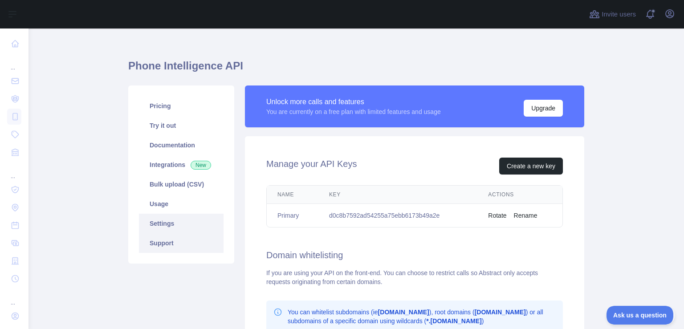
click at [193, 241] on link "Support" at bounding box center [181, 243] width 85 height 20
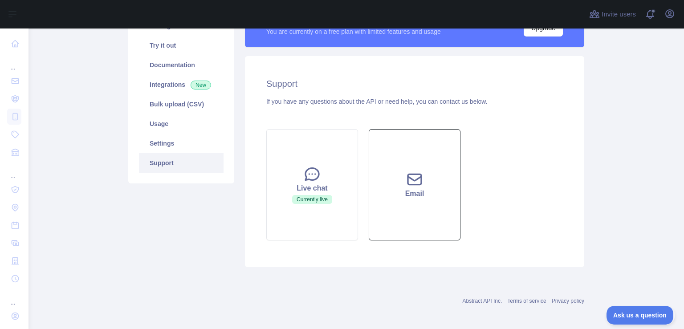
scroll to position [93, 0]
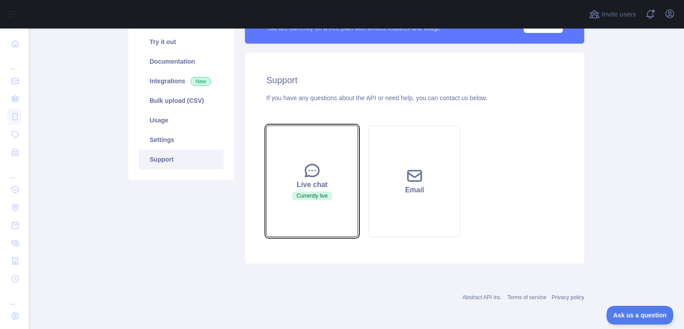
click at [312, 198] on span "Currently live" at bounding box center [312, 195] width 40 height 9
click at [321, 181] on div "Live chat" at bounding box center [311, 184] width 69 height 11
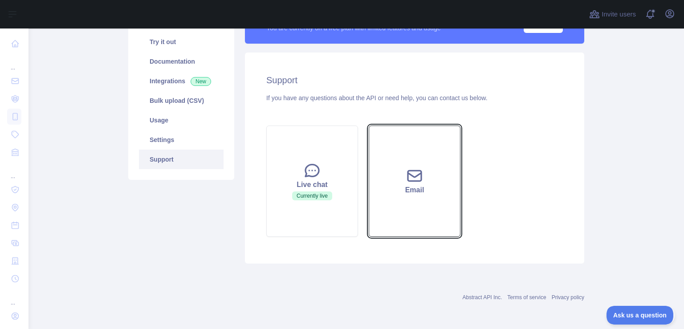
click at [400, 216] on button "Email" at bounding box center [415, 181] width 92 height 111
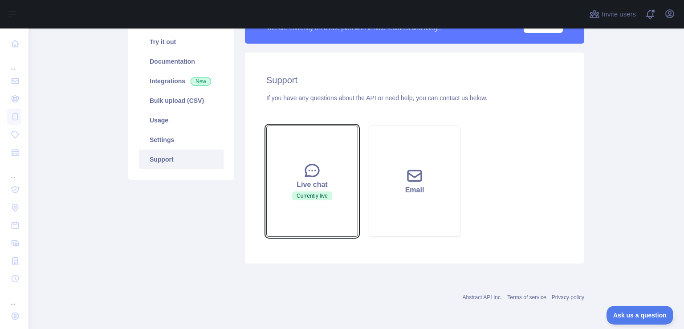
click at [311, 175] on icon at bounding box center [311, 171] width 13 height 12
click at [309, 183] on div "Live chat" at bounding box center [311, 184] width 69 height 11
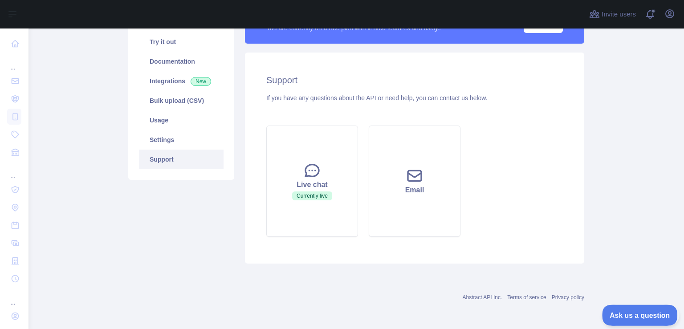
click at [635, 310] on button "Ask us a question" at bounding box center [635, 313] width 67 height 19
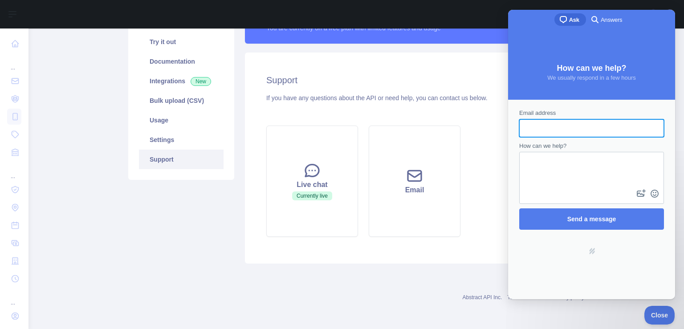
scroll to position [0, 0]
type input "**********"
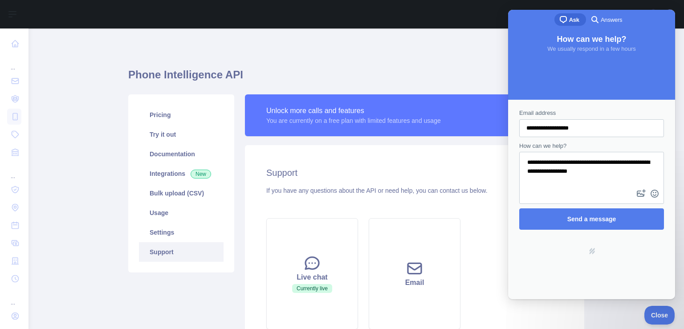
click at [544, 174] on textarea "**********" at bounding box center [591, 170] width 143 height 35
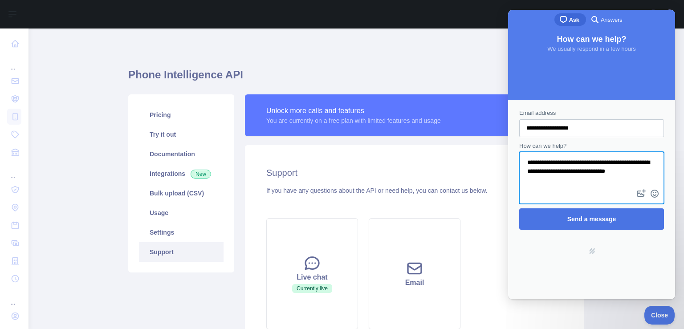
type textarea "**********"
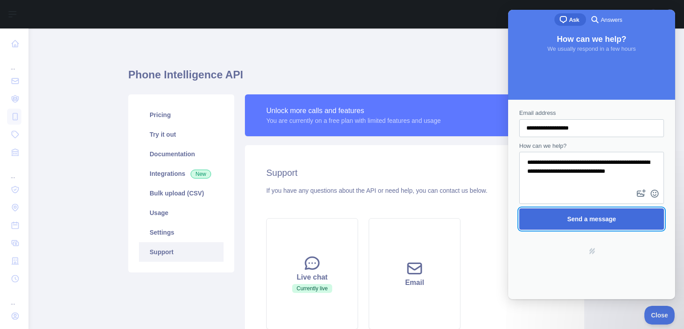
click at [576, 223] on span "Send a message" at bounding box center [591, 218] width 49 height 7
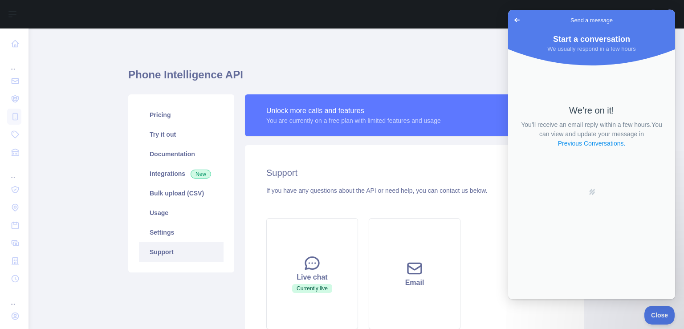
click at [587, 145] on link "Previous Conversations ." at bounding box center [591, 143] width 69 height 9
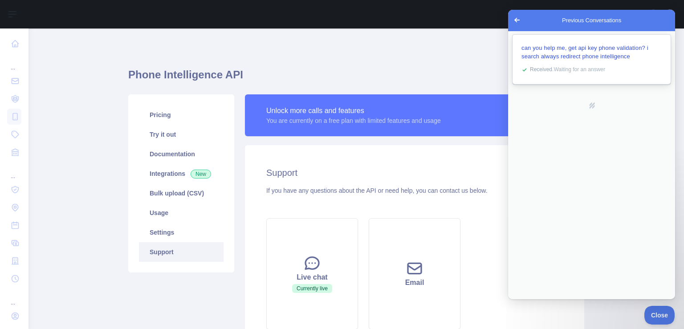
click at [564, 65] on div "Received . Waiting for an answer" at bounding box center [596, 69] width 132 height 9
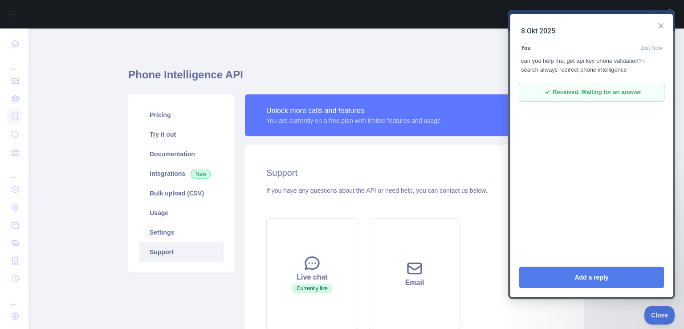
click at [658, 24] on button "Close" at bounding box center [660, 26] width 14 height 14
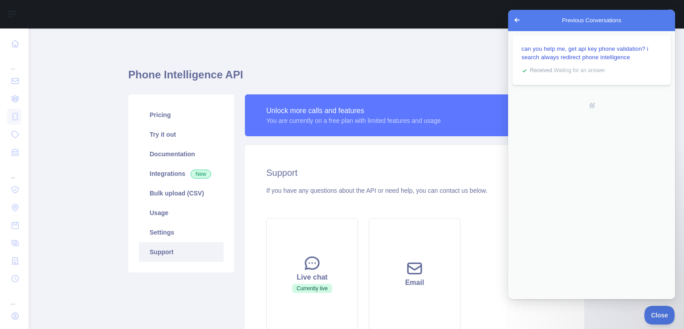
click at [514, 20] on span "Go back" at bounding box center [516, 20] width 11 height 11
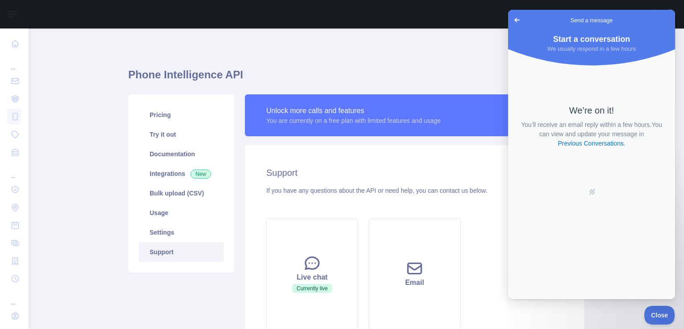
click at [517, 19] on span "Go back" at bounding box center [516, 20] width 11 height 11
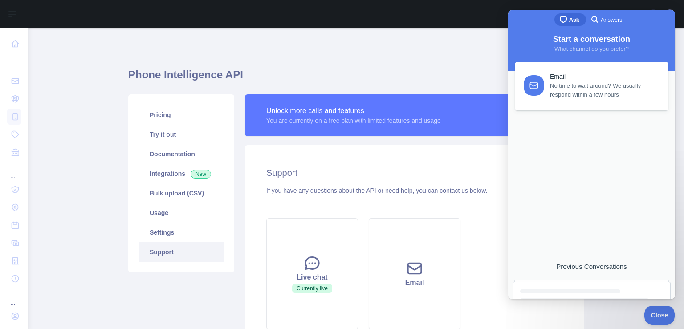
click at [613, 19] on span "Answers" at bounding box center [610, 20] width 21 height 9
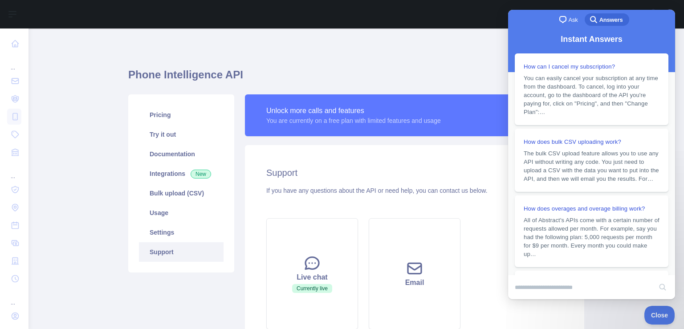
click at [568, 18] on span "Ask" at bounding box center [572, 20] width 9 height 9
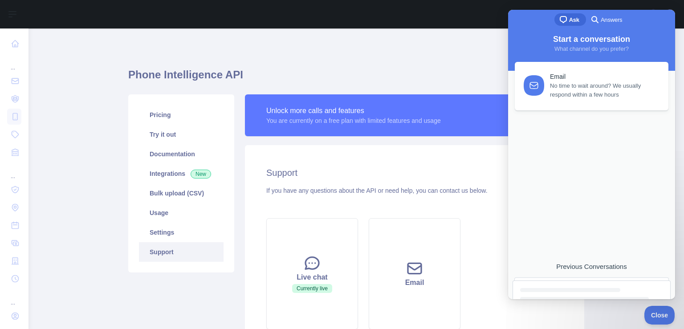
click at [588, 266] on div "Previous Conversations" at bounding box center [591, 267] width 158 height 8
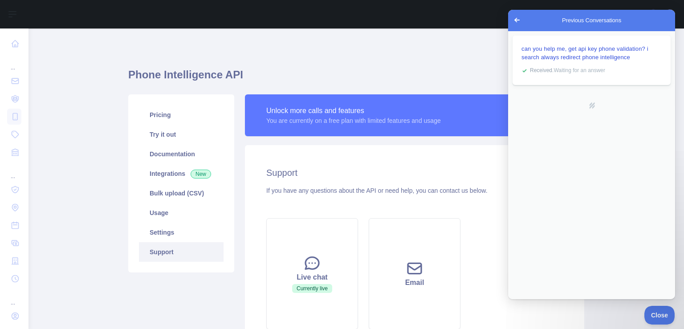
click at [470, 163] on div "Support If you have any questions about the API or need help, you can contact u…" at bounding box center [414, 250] width 339 height 211
click at [656, 313] on span "Close" at bounding box center [657, 314] width 30 height 6
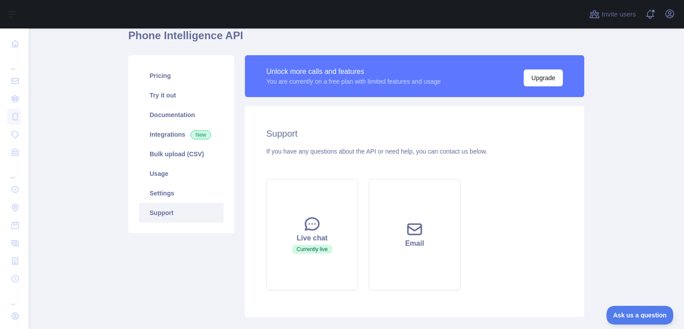
scroll to position [57, 0]
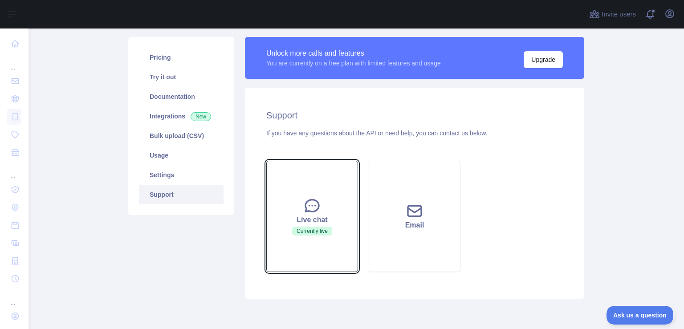
click at [320, 238] on button "Live chat Currently live" at bounding box center [312, 216] width 92 height 111
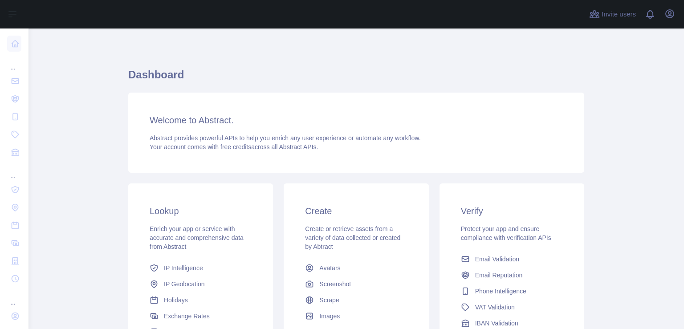
scroll to position [114, 0]
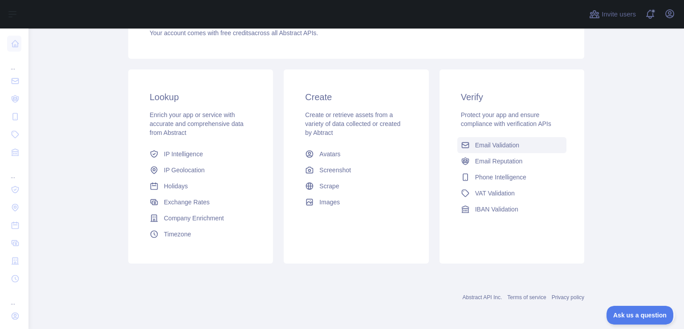
click at [496, 142] on span "Email Validation" at bounding box center [497, 145] width 44 height 9
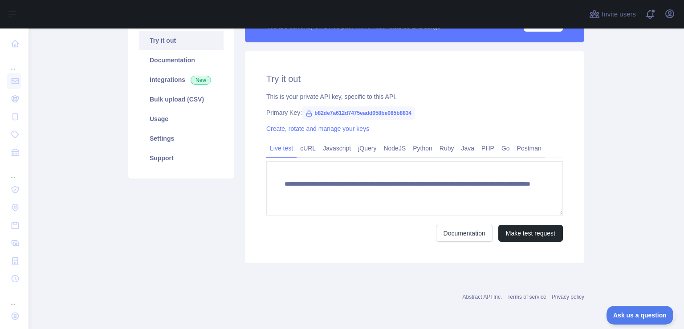
scroll to position [9, 0]
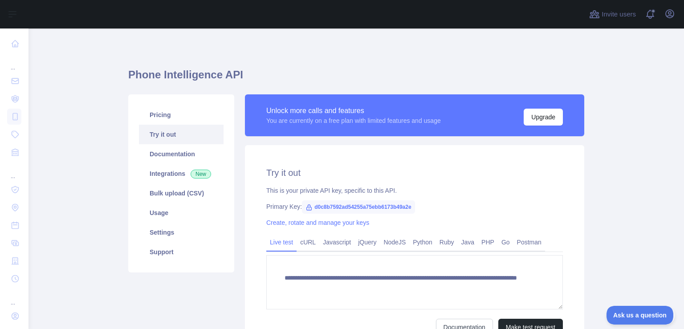
click at [347, 206] on span "d0c8b7592ad54255a75ebb6173b49a2e" at bounding box center [358, 206] width 113 height 13
copy span "d0c8b7592ad54255a75ebb6173b49a2e"
click at [640, 312] on span "Ask us a question" at bounding box center [635, 314] width 67 height 6
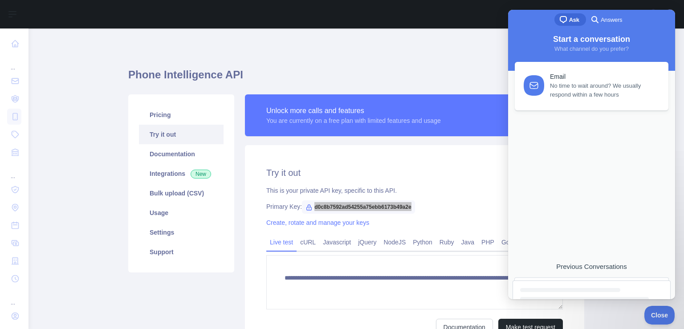
click at [608, 263] on div "Previous Conversations" at bounding box center [591, 267] width 158 height 8
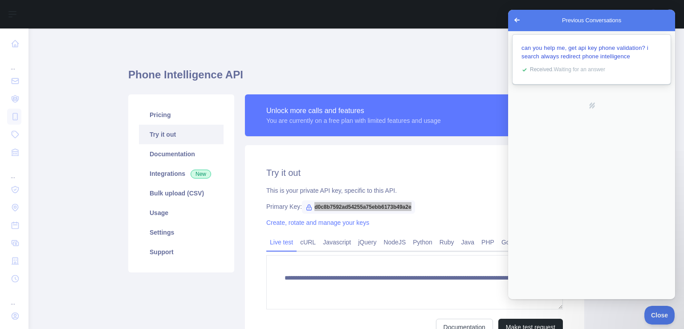
click at [611, 68] on div "Received . Waiting for an answer" at bounding box center [596, 69] width 132 height 9
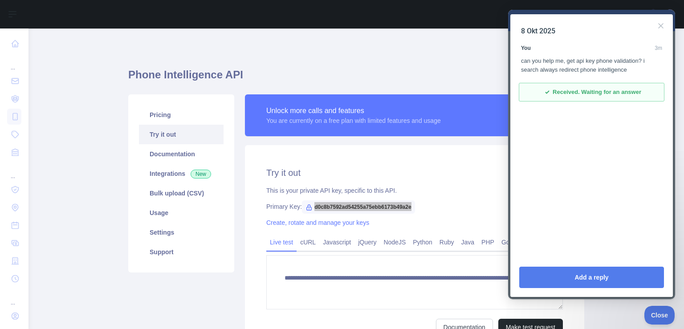
click at [559, 118] on div "8 Okt 2025 You 3m can you help me, get api key phone validation? i search alway…" at bounding box center [591, 135] width 162 height 243
click at [628, 83] on div "checkmark Received. Waiting for an answer" at bounding box center [591, 92] width 146 height 19
click at [663, 27] on button "Close" at bounding box center [660, 26] width 14 height 14
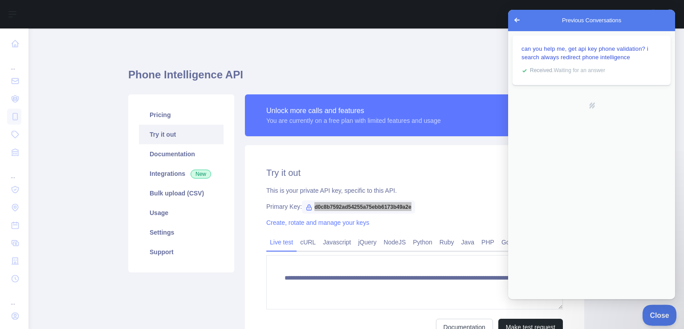
click at [666, 315] on span "Close" at bounding box center [657, 314] width 30 height 6
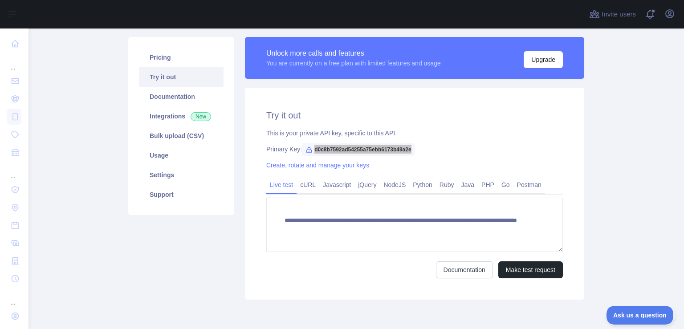
scroll to position [92, 0]
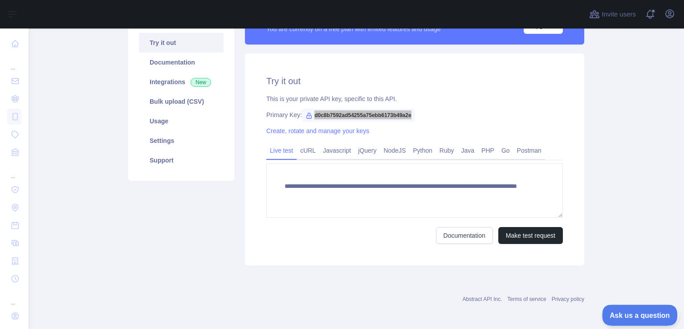
click at [623, 316] on span "Ask us a question" at bounding box center [635, 314] width 67 height 6
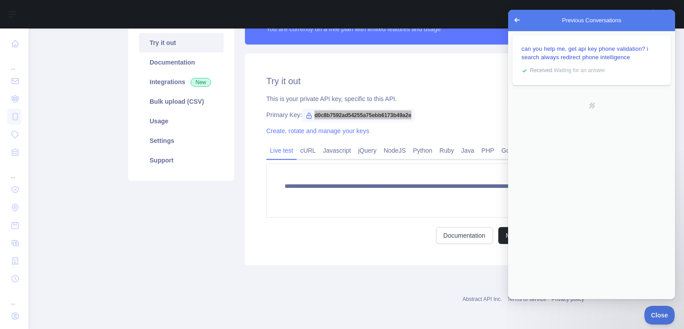
click at [515, 21] on span "Go back" at bounding box center [516, 20] width 11 height 11
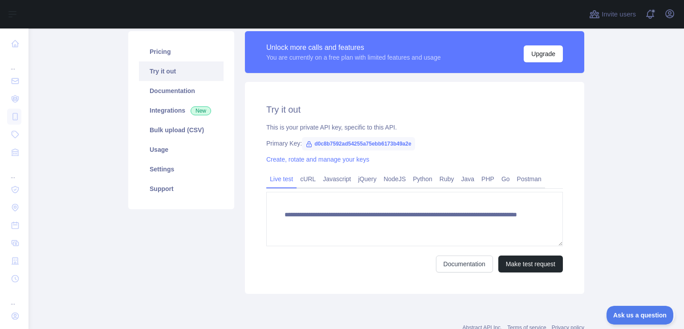
scroll to position [92, 0]
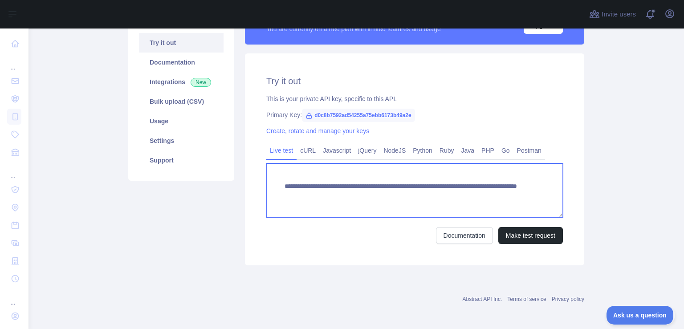
click at [471, 198] on textarea "**********" at bounding box center [414, 190] width 296 height 54
click at [485, 194] on textarea "**********" at bounding box center [414, 190] width 296 height 54
drag, startPoint x: 473, startPoint y: 196, endPoint x: 453, endPoint y: 200, distance: 19.9
click at [453, 200] on textarea "**********" at bounding box center [414, 190] width 296 height 54
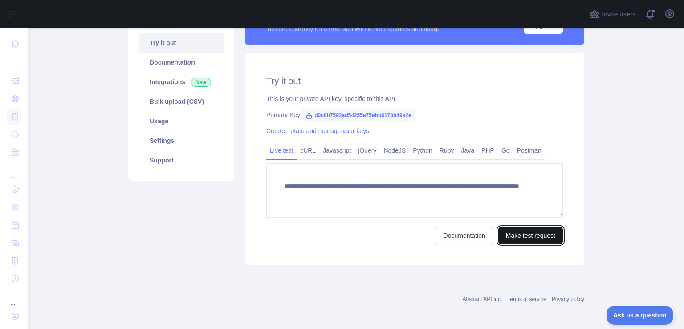
click at [515, 235] on button "Make test request" at bounding box center [530, 235] width 65 height 17
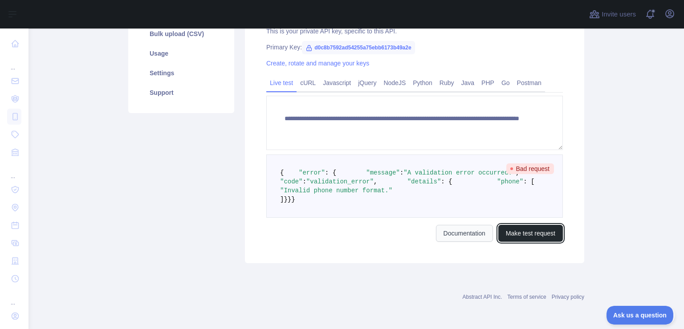
scroll to position [150, 0]
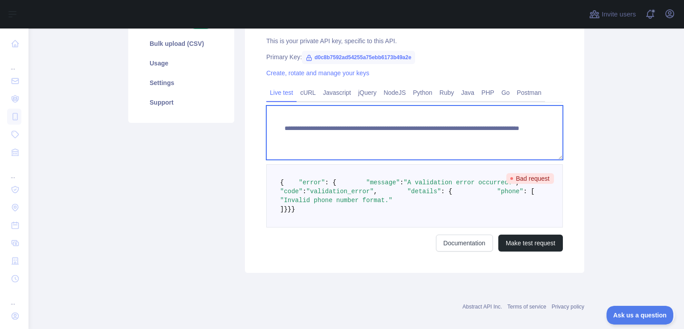
click at [460, 137] on textarea "**********" at bounding box center [414, 132] width 296 height 54
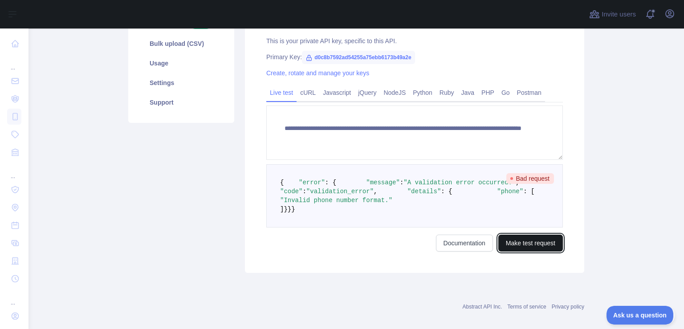
click at [528, 251] on button "Make test request" at bounding box center [530, 243] width 65 height 17
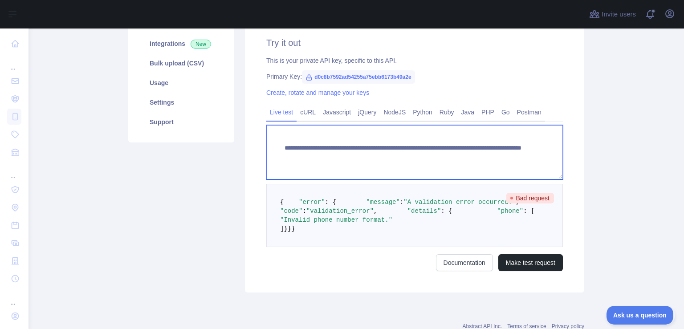
click at [464, 156] on textarea "**********" at bounding box center [414, 152] width 296 height 54
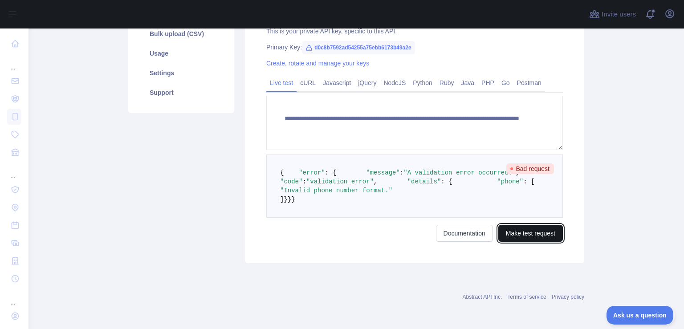
click at [544, 242] on button "Make test request" at bounding box center [530, 233] width 65 height 17
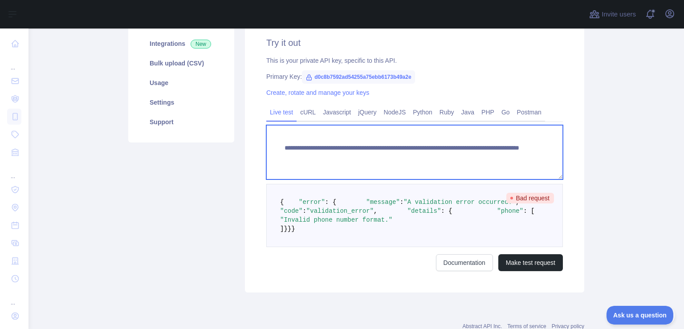
click at [444, 154] on textarea "**********" at bounding box center [414, 152] width 296 height 54
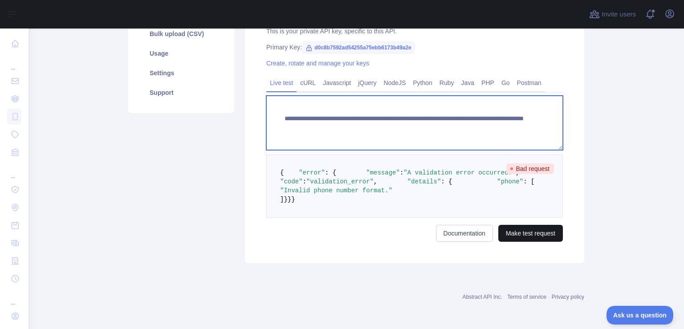
type textarea "**********"
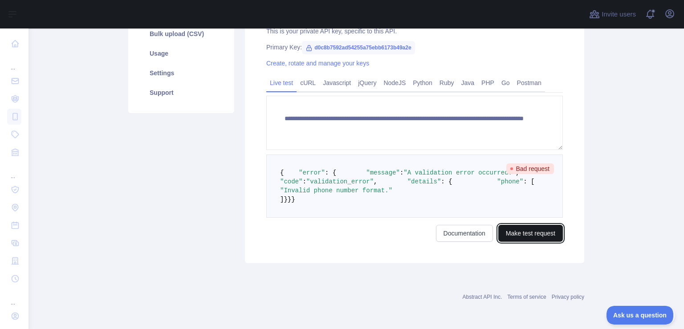
click at [516, 230] on button "Make test request" at bounding box center [530, 233] width 65 height 17
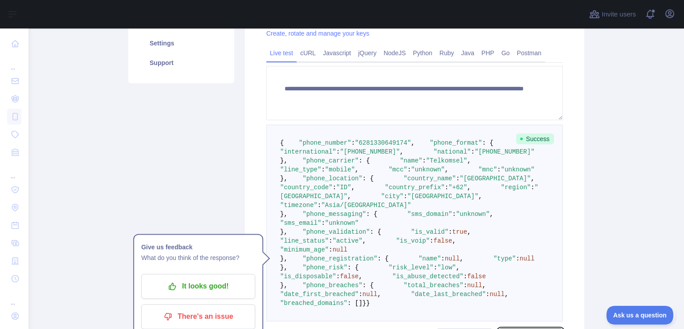
scroll to position [188, 0]
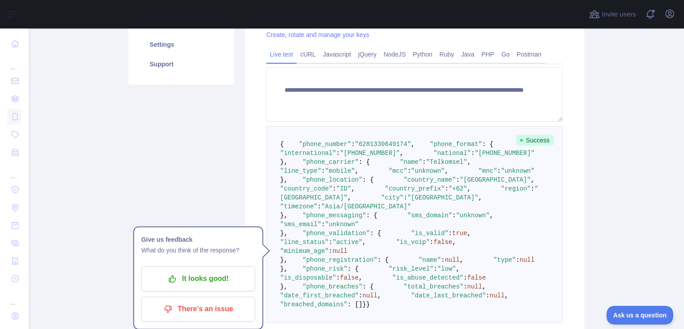
click at [571, 91] on div "**********" at bounding box center [414, 162] width 339 height 411
